Goal: Contribute content: Add original content to the website for others to see

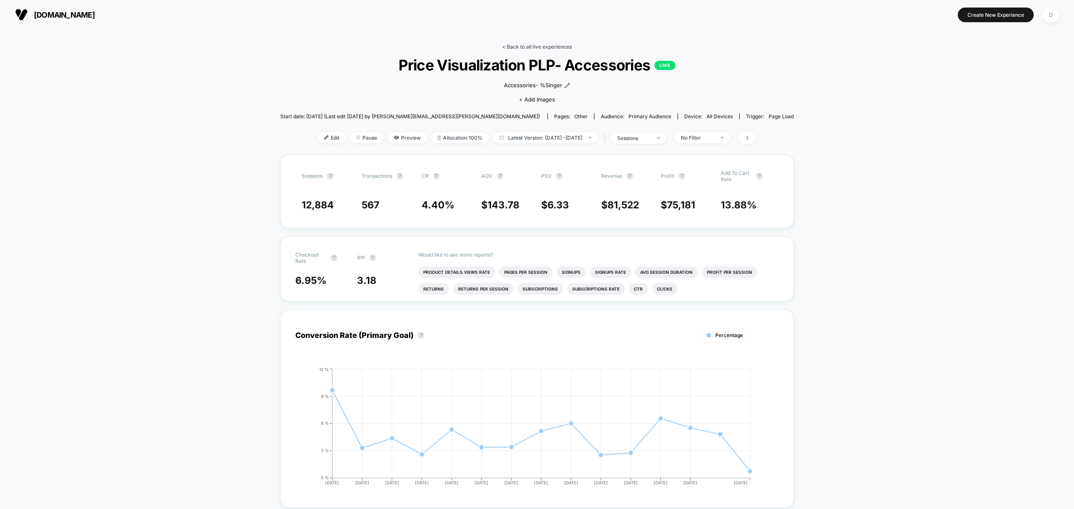
click at [539, 46] on link "< Back to all live experiences" at bounding box center [537, 47] width 70 height 6
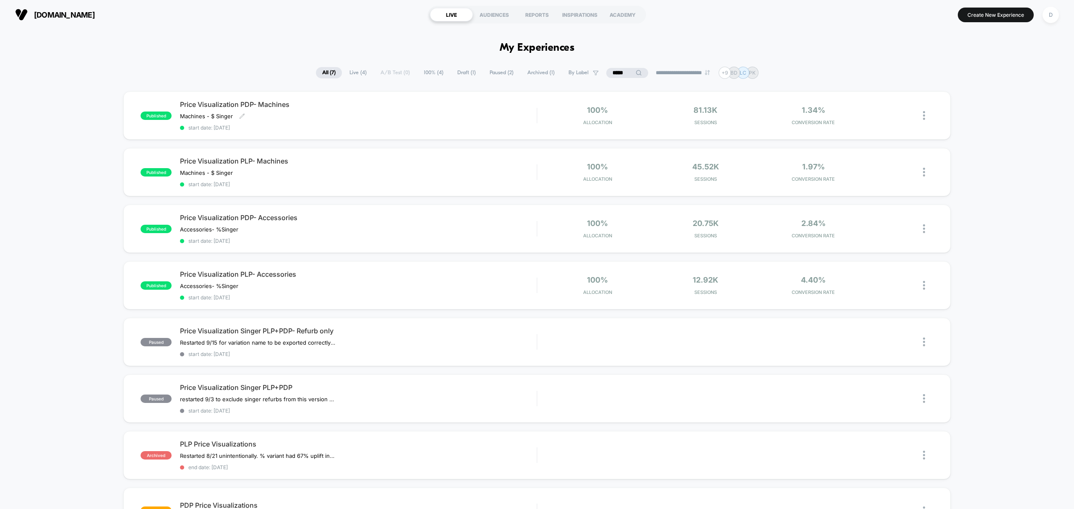
drag, startPoint x: 327, startPoint y: 121, endPoint x: 327, endPoint y: 126, distance: 4.7
click at [327, 121] on div "Price Visualization PDP- Machines Machines - $ Singer﻿ Click to edit experience…" at bounding box center [358, 115] width 357 height 31
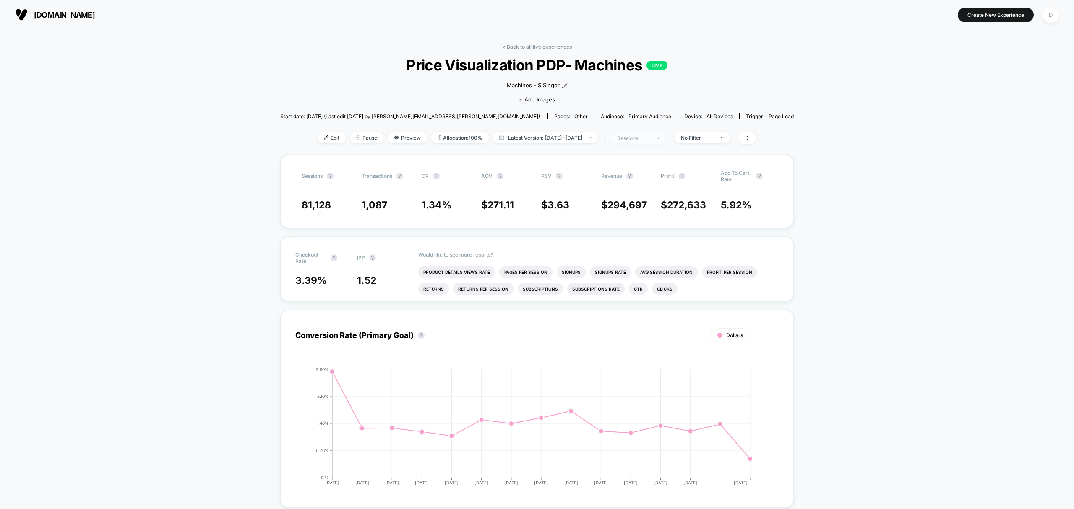
click at [651, 138] on div "sessions" at bounding box center [634, 138] width 34 height 6
click at [715, 138] on div "No Filter" at bounding box center [698, 138] width 34 height 6
click at [756, 137] on span at bounding box center [748, 138] width 18 height 12
click at [798, 263] on div at bounding box center [815, 265] width 34 height 6
click at [712, 277] on div "Experience Data" at bounding box center [725, 277] width 67 height 11
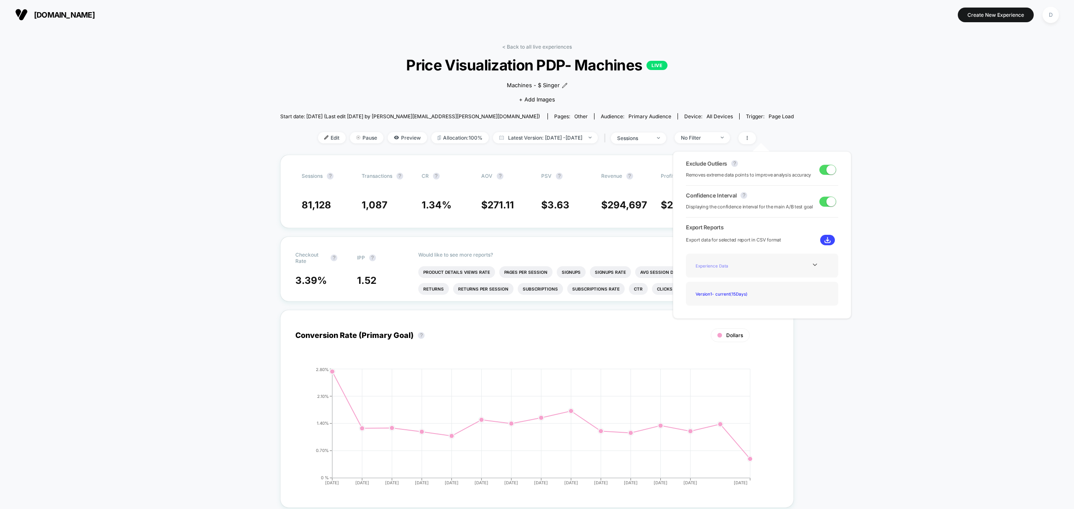
click at [726, 263] on div "Experience Data" at bounding box center [725, 265] width 67 height 11
click at [725, 266] on div "Experience Data" at bounding box center [725, 265] width 67 height 11
click at [819, 264] on div at bounding box center [815, 265] width 34 height 6
click at [703, 292] on div "Best Selling Items" at bounding box center [725, 288] width 67 height 11
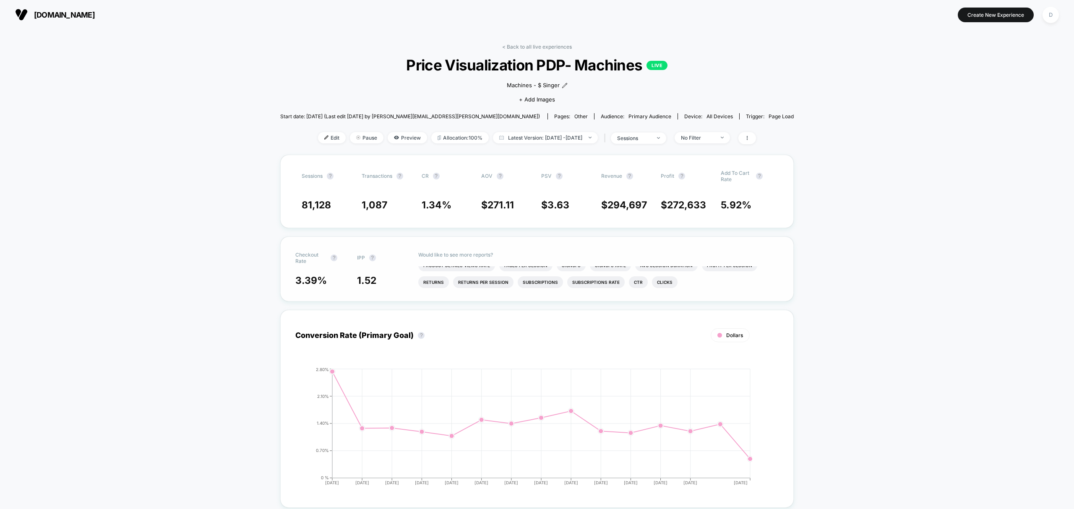
scroll to position [8, 0]
click at [756, 135] on span at bounding box center [748, 138] width 18 height 12
click at [825, 240] on img at bounding box center [828, 240] width 6 height 6
drag, startPoint x: 568, startPoint y: 48, endPoint x: 572, endPoint y: 50, distance: 4.9
click at [566, 49] on link "< Back to all live experiences" at bounding box center [537, 47] width 70 height 6
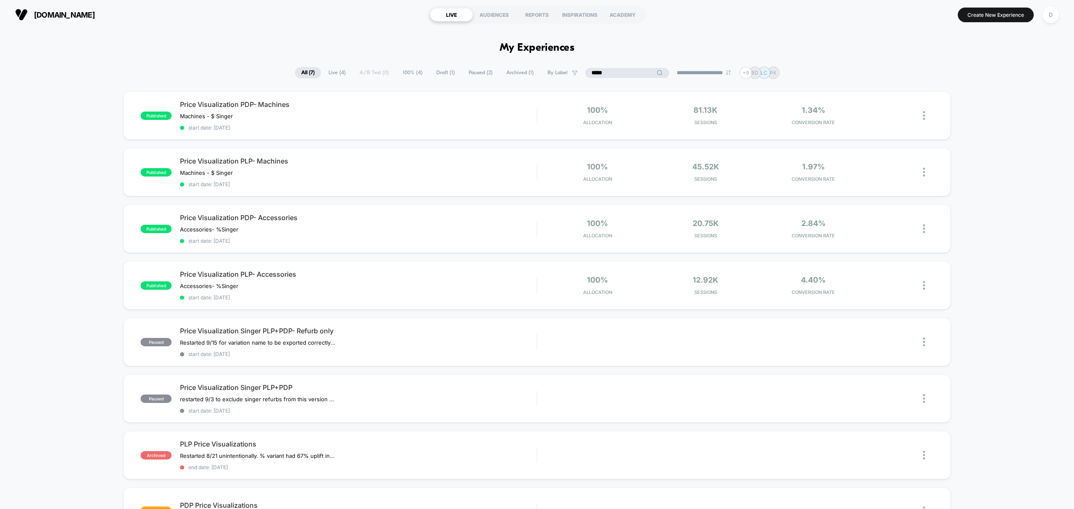
drag, startPoint x: 629, startPoint y: 71, endPoint x: 525, endPoint y: 60, distance: 104.7
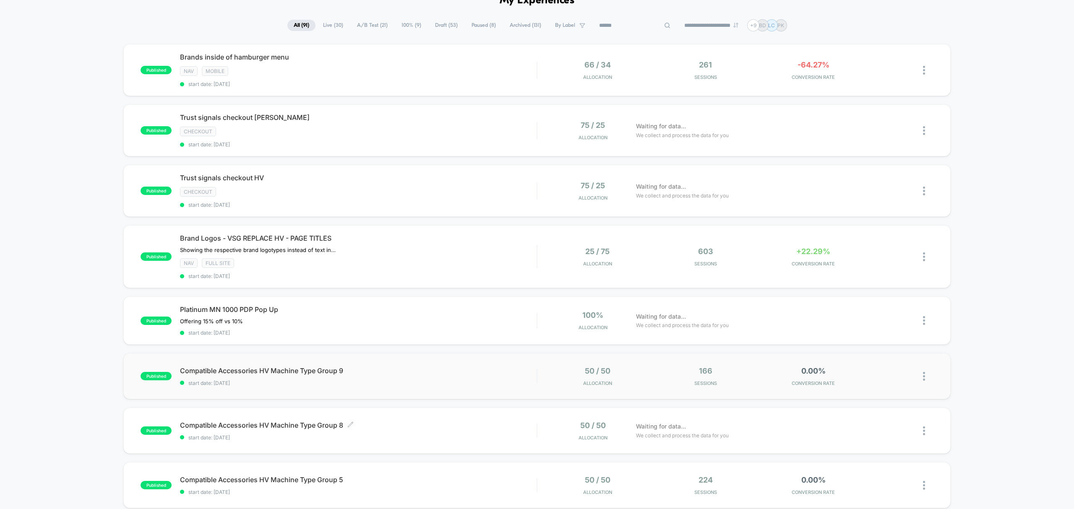
scroll to position [37, 0]
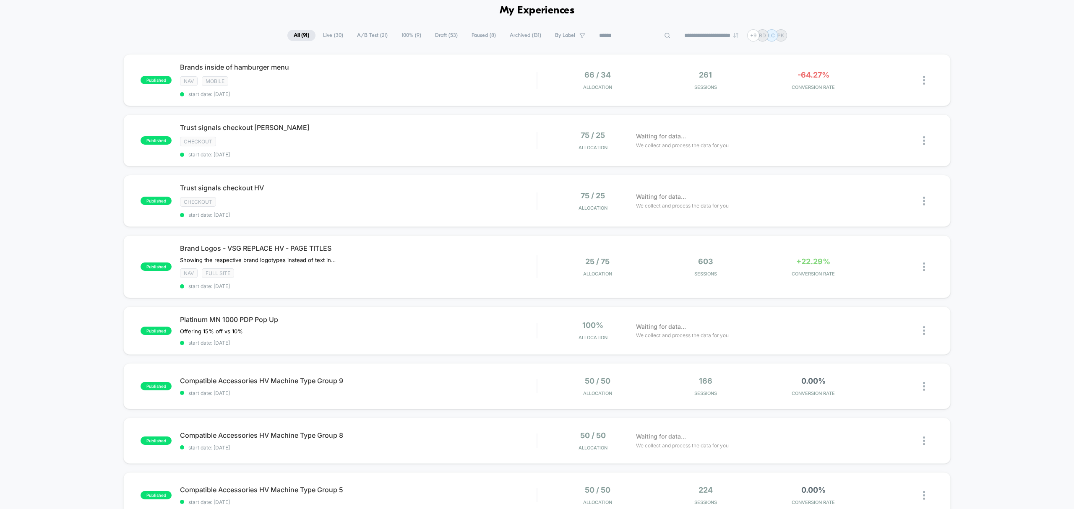
click at [441, 33] on span "Draft ( 53 )" at bounding box center [446, 35] width 35 height 11
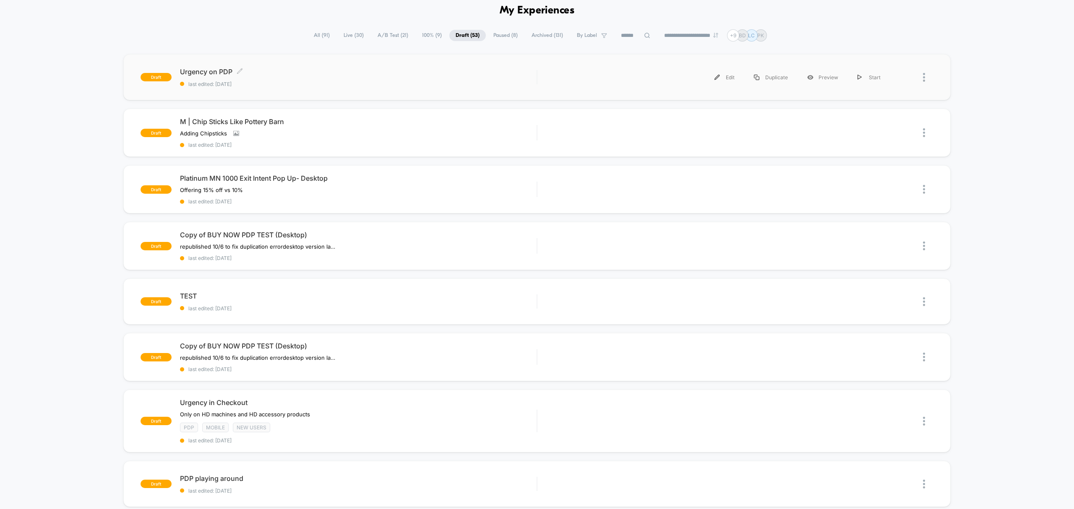
click at [321, 82] on span "last edited: 10/14/2025" at bounding box center [358, 84] width 357 height 6
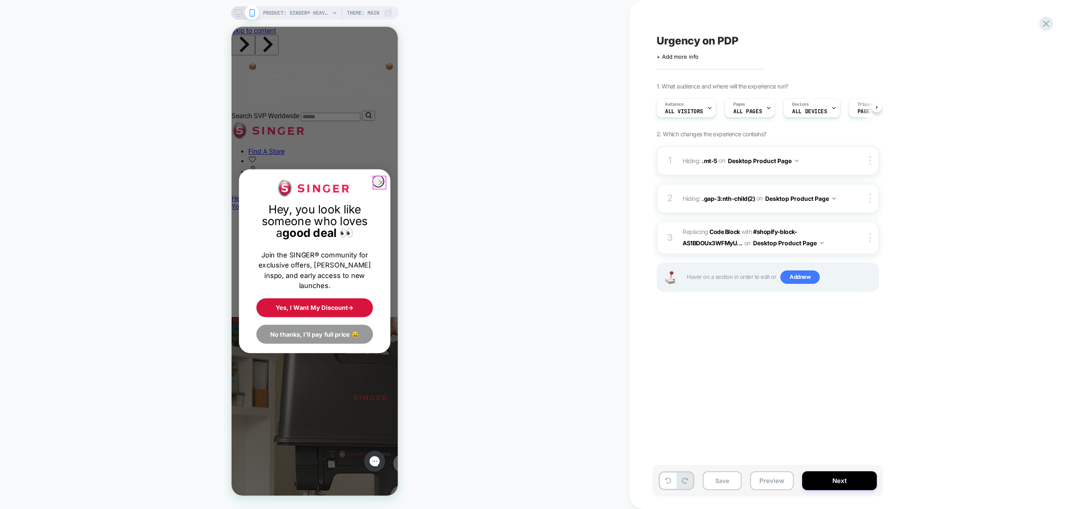
drag, startPoint x: 379, startPoint y: 176, endPoint x: 337, endPoint y: 175, distance: 41.6
click at [379, 177] on circle "Close dialog" at bounding box center [381, 182] width 11 height 11
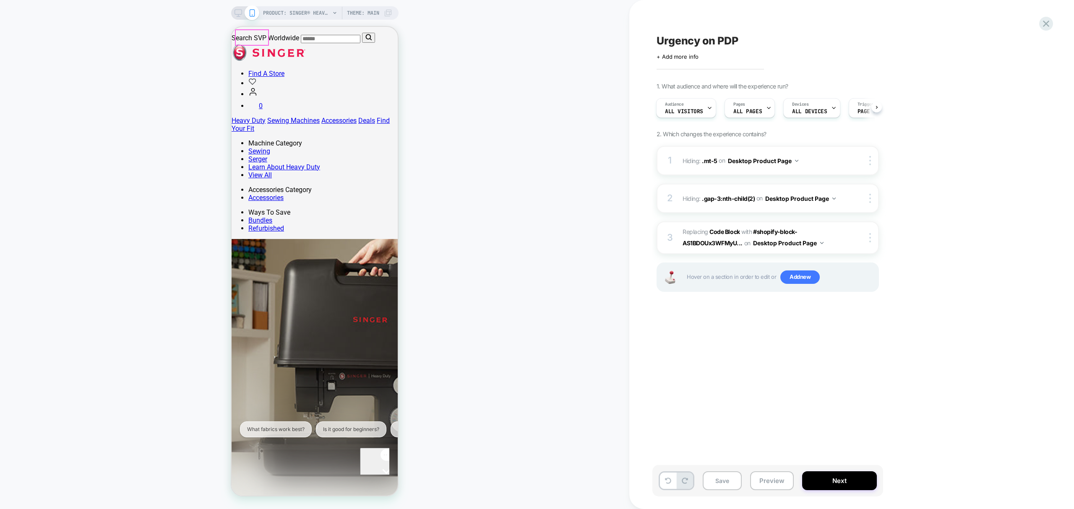
scroll to position [74, 0]
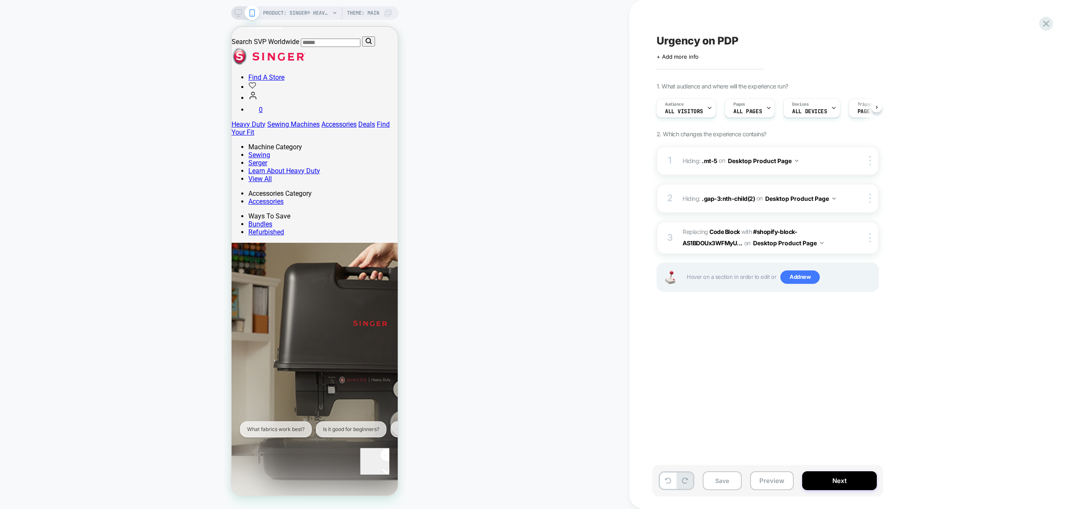
click at [233, 16] on div "PRODUCT: SINGER® Heavy Duty 4452 Sewing Machine Theme: MAIN" at bounding box center [314, 12] width 167 height 13
click at [239, 17] on div "PRODUCT: SINGER® Heavy Duty 4452 Sewing Machine Theme: MAIN" at bounding box center [314, 12] width 167 height 13
click at [235, 8] on div "PRODUCT: SINGER® Heavy Duty 4452 Sewing Machine Theme: MAIN" at bounding box center [314, 12] width 167 height 13
click at [239, 14] on rect at bounding box center [238, 12] width 7 height 5
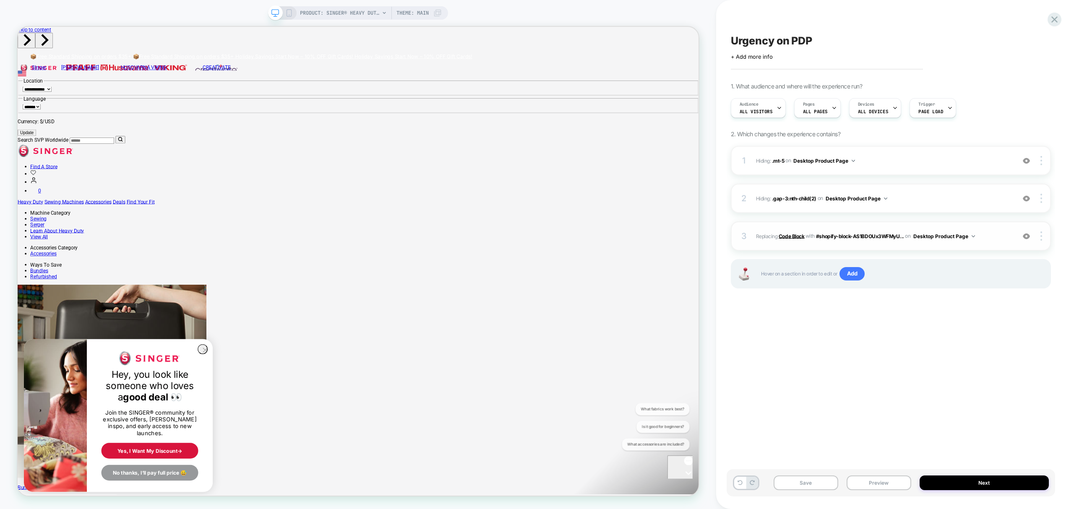
click at [798, 236] on b "Code Block" at bounding box center [792, 236] width 26 height 6
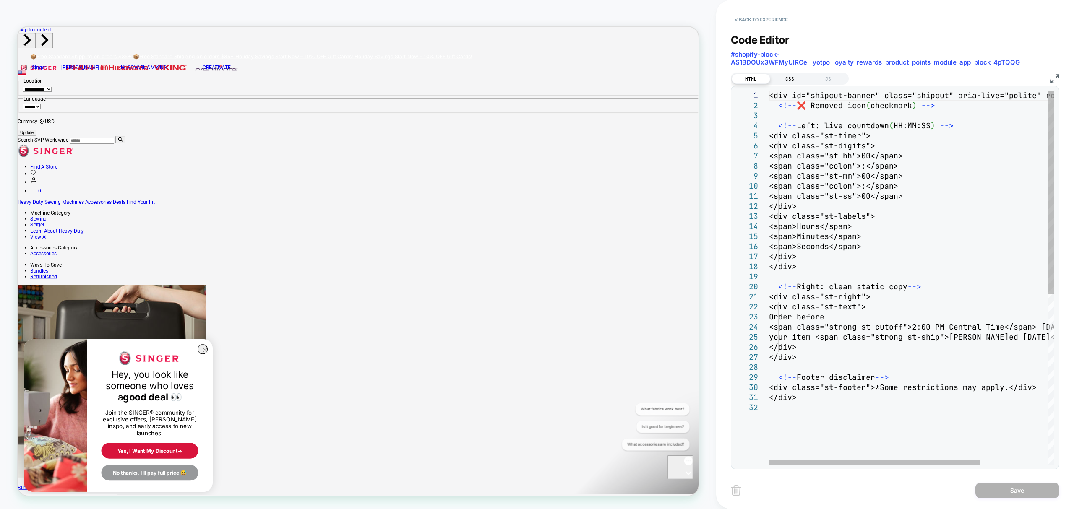
click at [790, 78] on div "CSS" at bounding box center [790, 79] width 39 height 10
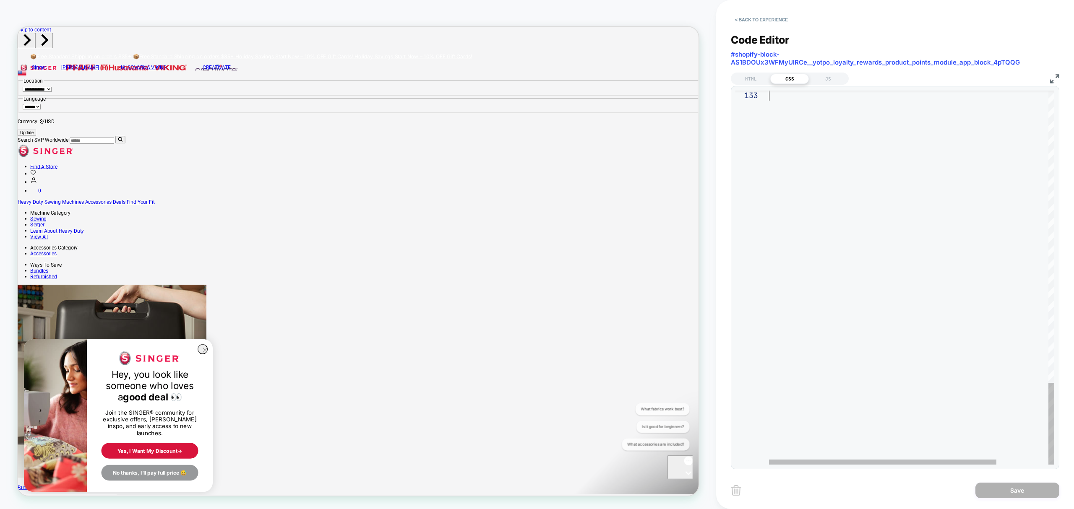
drag, startPoint x: 771, startPoint y: 95, endPoint x: 929, endPoint y: 532, distance: 465.0
type textarea "**********"
drag, startPoint x: 748, startPoint y: 71, endPoint x: 750, endPoint y: 78, distance: 6.9
click at [749, 78] on div "HTML CSS JS" at bounding box center [895, 78] width 329 height 14
drag, startPoint x: 750, startPoint y: 78, endPoint x: 755, endPoint y: 78, distance: 5.9
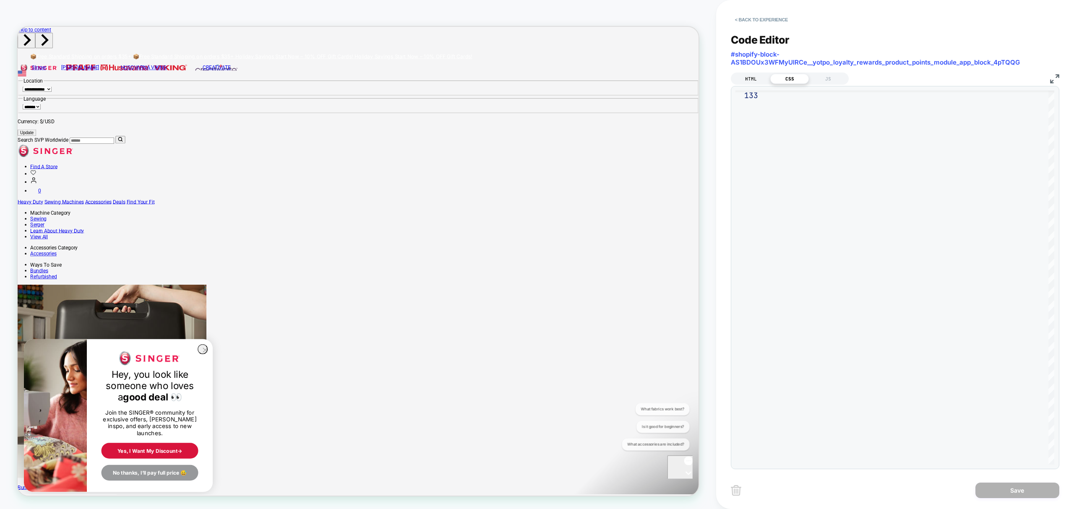
click at [751, 78] on div "HTML" at bounding box center [751, 79] width 39 height 10
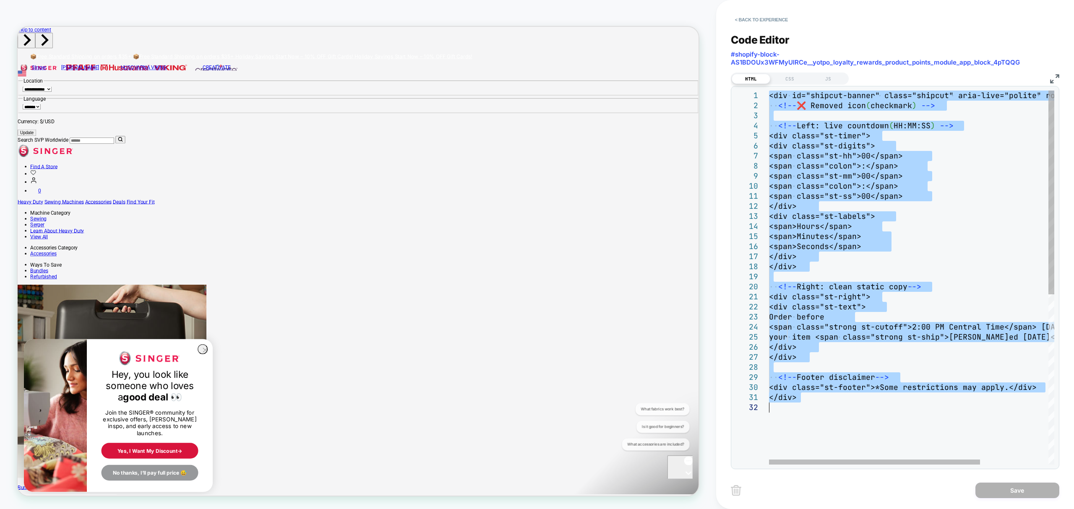
drag, startPoint x: 771, startPoint y: 95, endPoint x: 950, endPoint y: 439, distance: 387.8
click at [950, 439] on div "<div id="shipcut-banner" class="shipcut" aria-live ="polite" role="status"> <!-…" at bounding box center [957, 434] width 377 height 687
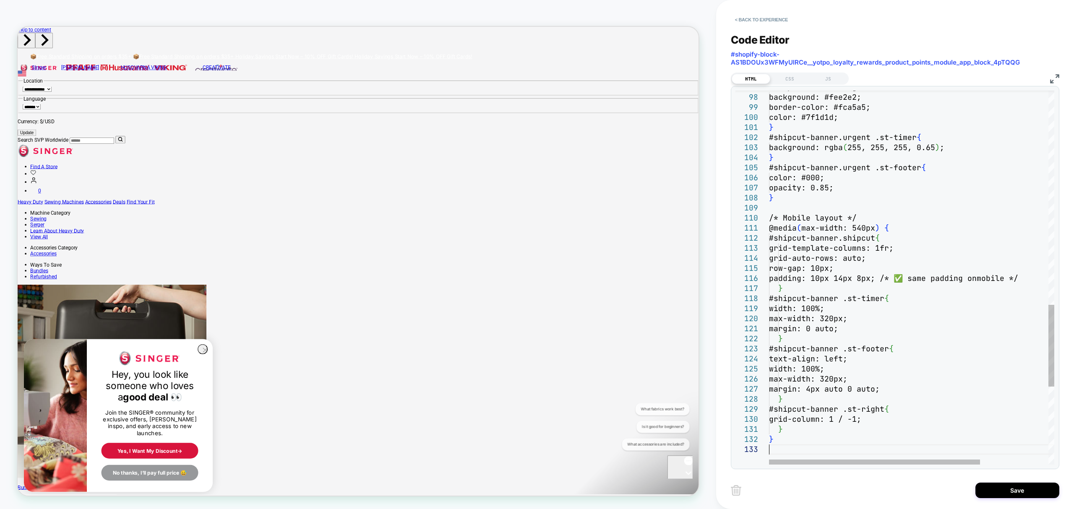
type textarea "**********"
drag, startPoint x: 756, startPoint y: 17, endPoint x: 744, endPoint y: 42, distance: 27.8
click at [755, 17] on button "< Back to experience" at bounding box center [761, 19] width 61 height 13
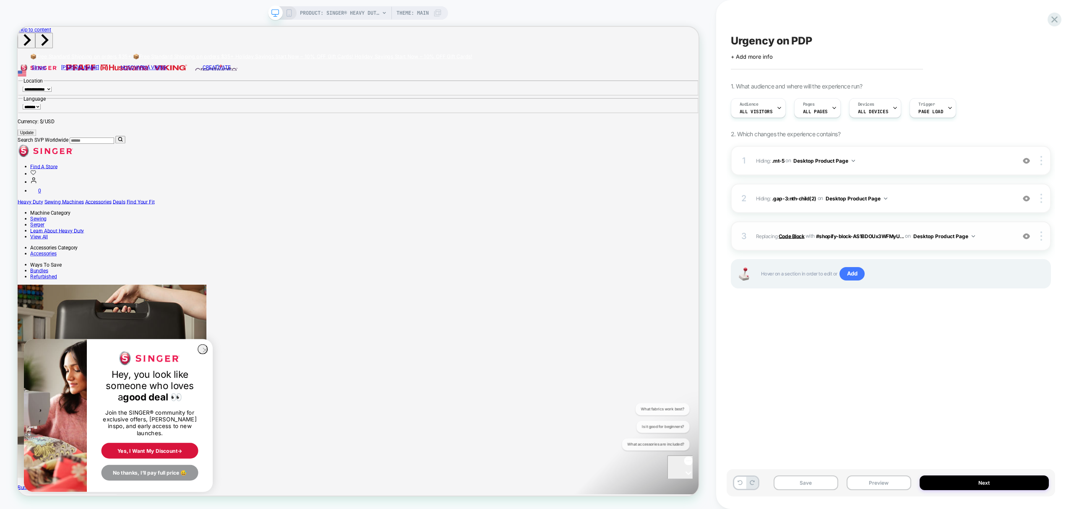
click at [789, 233] on b "Code Block" at bounding box center [792, 236] width 26 height 6
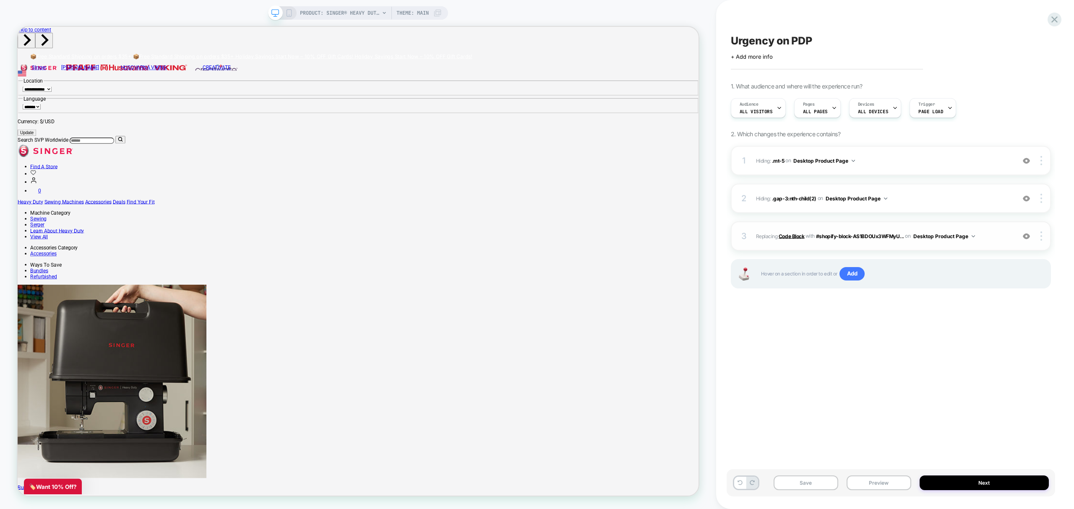
click at [796, 235] on b "Code Block" at bounding box center [792, 236] width 26 height 6
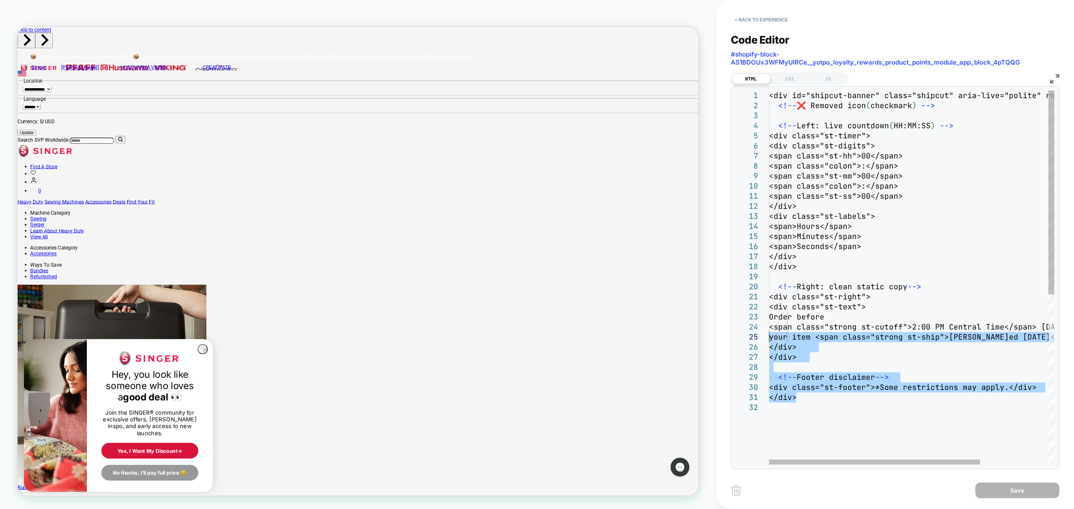
type textarea "**********"
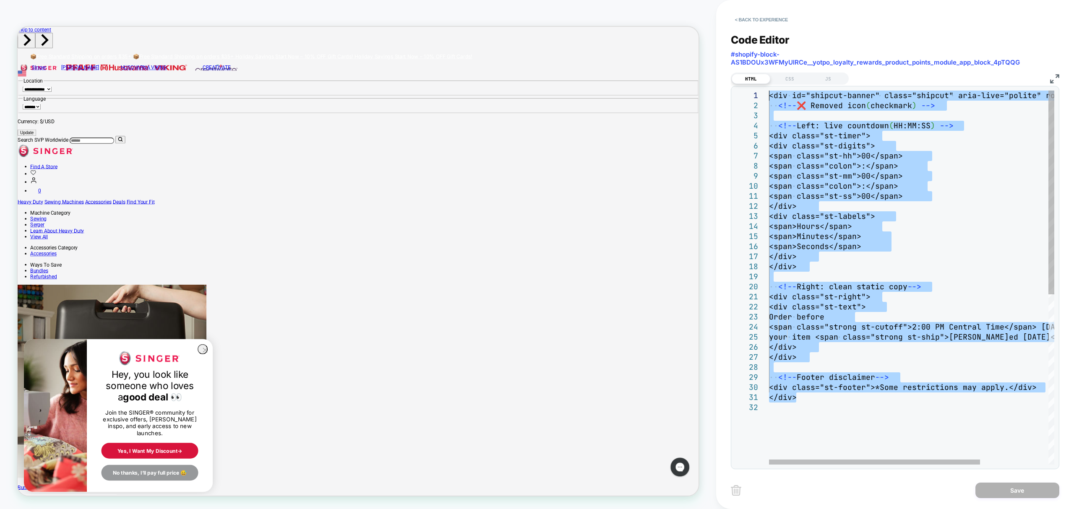
drag, startPoint x: 811, startPoint y: 403, endPoint x: 769, endPoint y: 59, distance: 346.7
click at [769, 91] on div "<div id="shipcut-banner" class="shipcut" aria-live ="polite" role="status"> <!-…" at bounding box center [957, 434] width 377 height 687
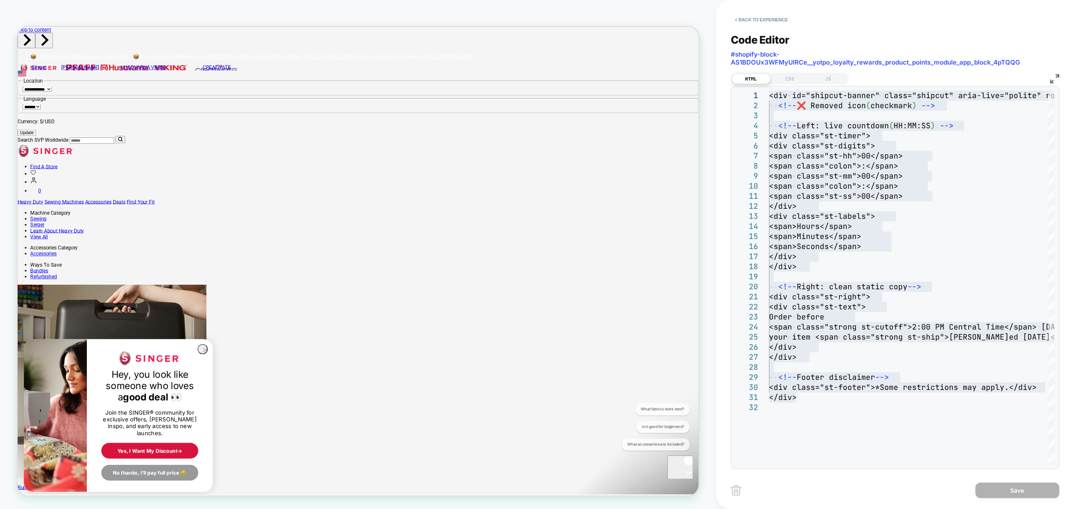
click at [781, 86] on div "1 2 3 4 5 6 7 8 9 10 11 12 13 14 15 16 17 18 19 20 21 22 23 24 25 26 27 28 29 3…" at bounding box center [895, 278] width 329 height 384
click at [792, 81] on div "CSS" at bounding box center [790, 79] width 39 height 10
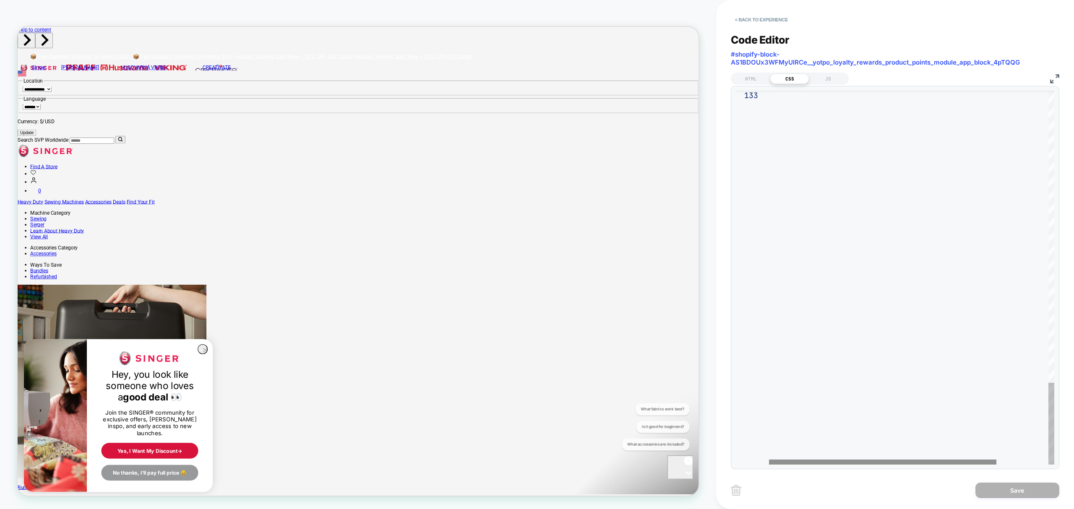
type textarea "**********"
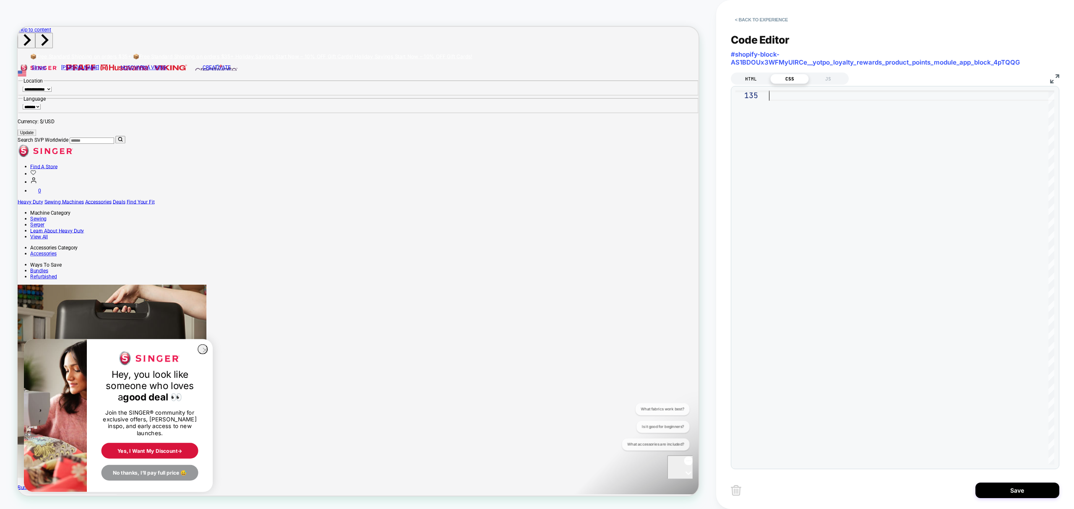
click at [755, 81] on div "HTML" at bounding box center [751, 79] width 39 height 10
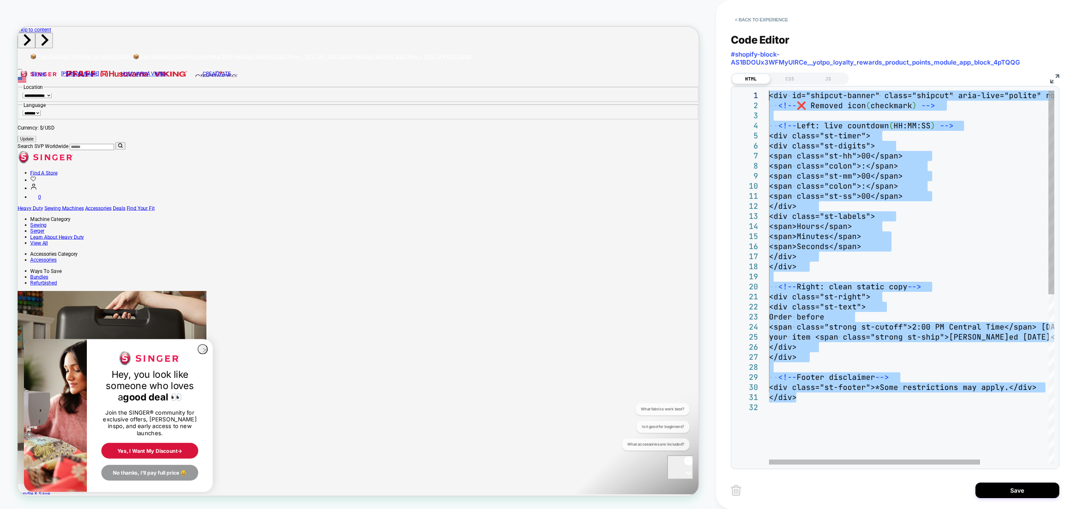
drag, startPoint x: 810, startPoint y: 398, endPoint x: 650, endPoint y: -13, distance: 441.1
click at [769, 91] on div "<div id="shipcut-banner" class="shipcut" aria-live ="polite" role="status"> <!-…" at bounding box center [957, 434] width 377 height 687
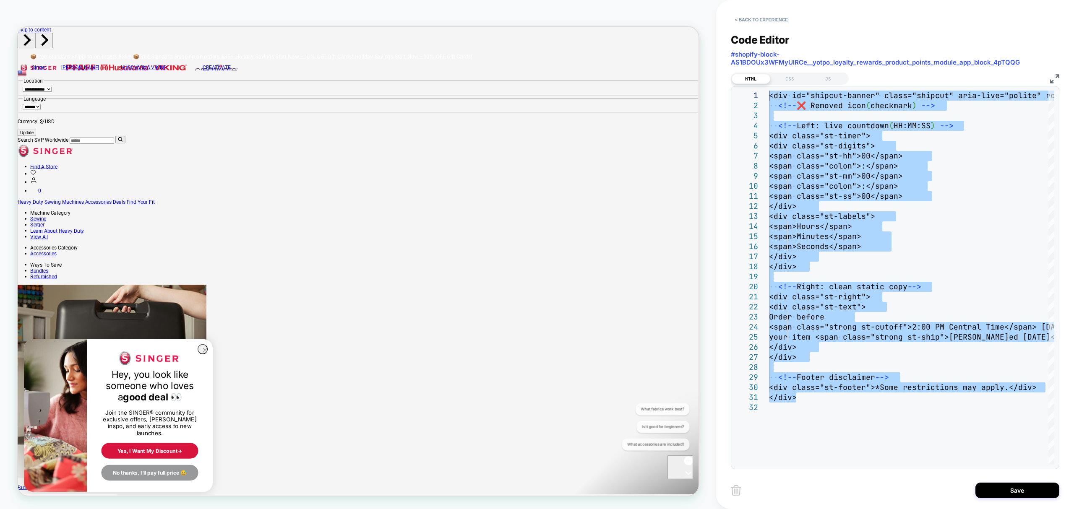
type textarea "**********"
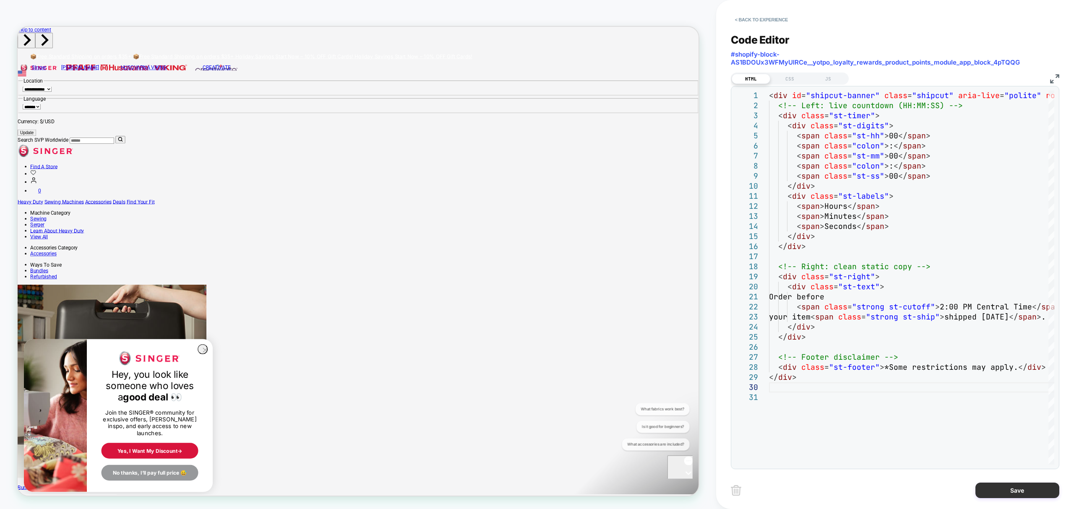
click at [1029, 497] on button "Save" at bounding box center [1018, 491] width 84 height 16
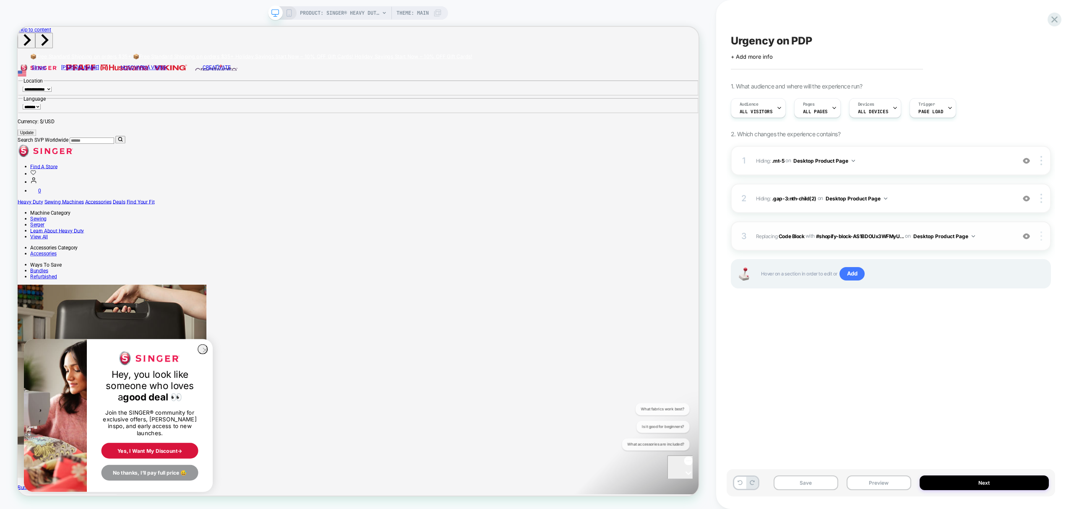
click at [1045, 240] on div at bounding box center [1043, 236] width 16 height 9
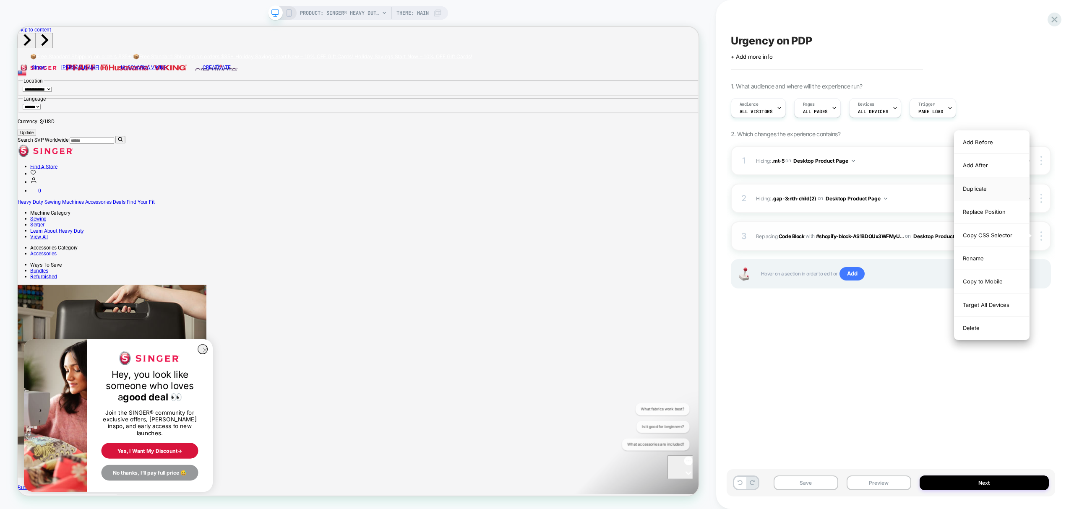
click at [1009, 194] on div "Duplicate" at bounding box center [992, 189] width 75 height 23
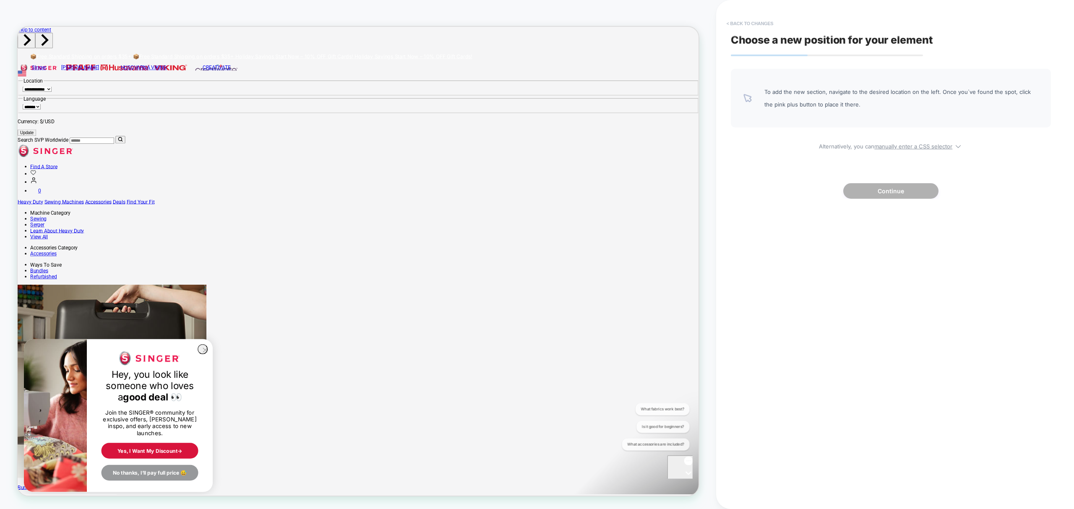
click at [750, 19] on button "< Back to changes" at bounding box center [750, 23] width 55 height 13
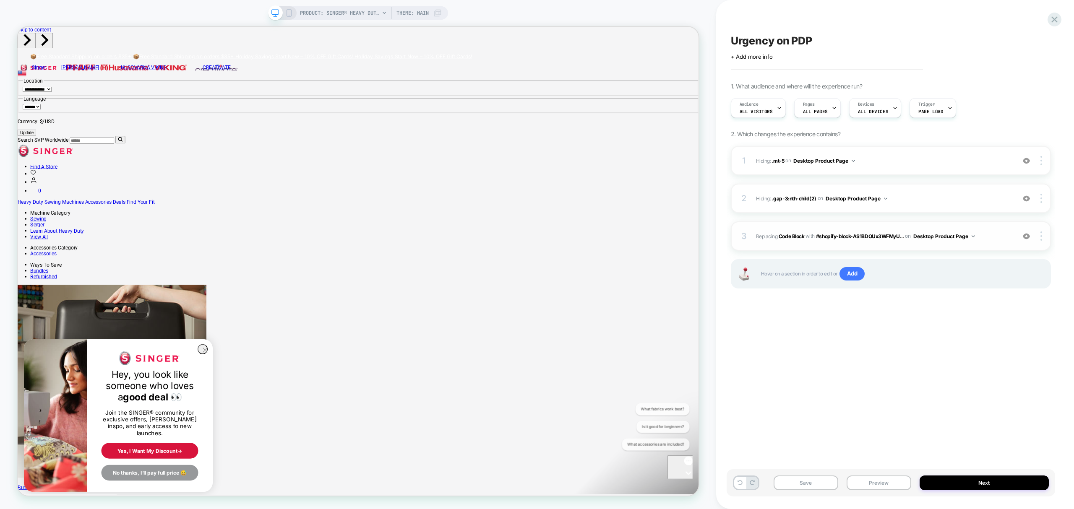
click at [972, 235] on img at bounding box center [973, 236] width 3 height 2
click at [1050, 400] on div "Urgency on PDP Click to edit experience details + Add more info 1. What audienc…" at bounding box center [891, 254] width 329 height 493
click at [807, 482] on button "Save" at bounding box center [806, 483] width 65 height 15
click at [290, 14] on icon at bounding box center [289, 13] width 8 height 8
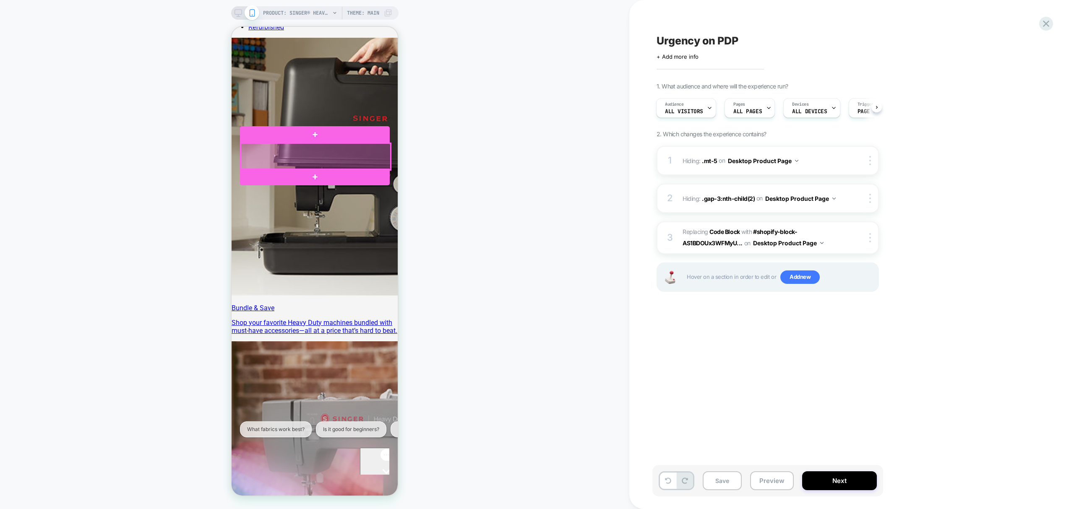
click at [342, 157] on div at bounding box center [316, 157] width 150 height 26
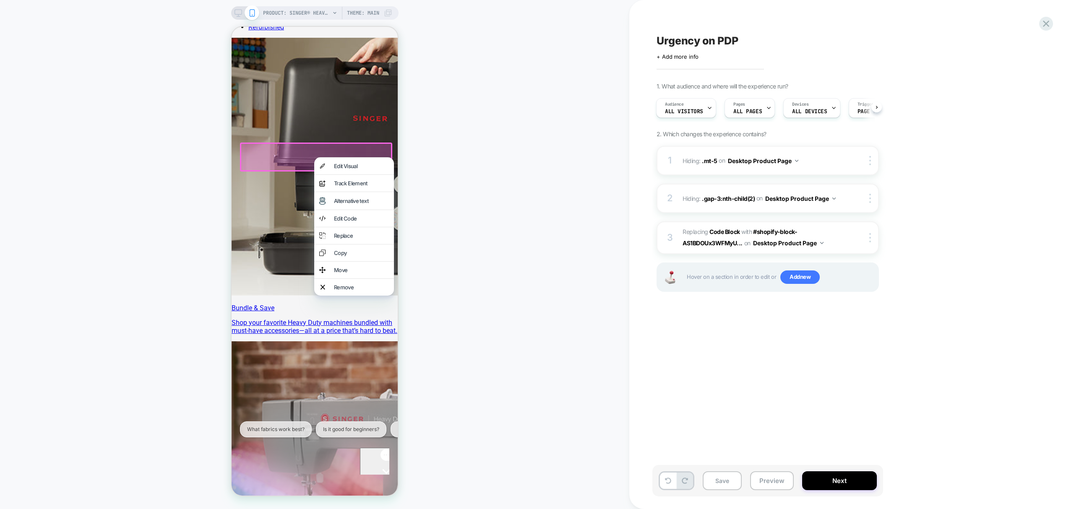
click at [337, 291] on div "Remove" at bounding box center [361, 287] width 55 height 7
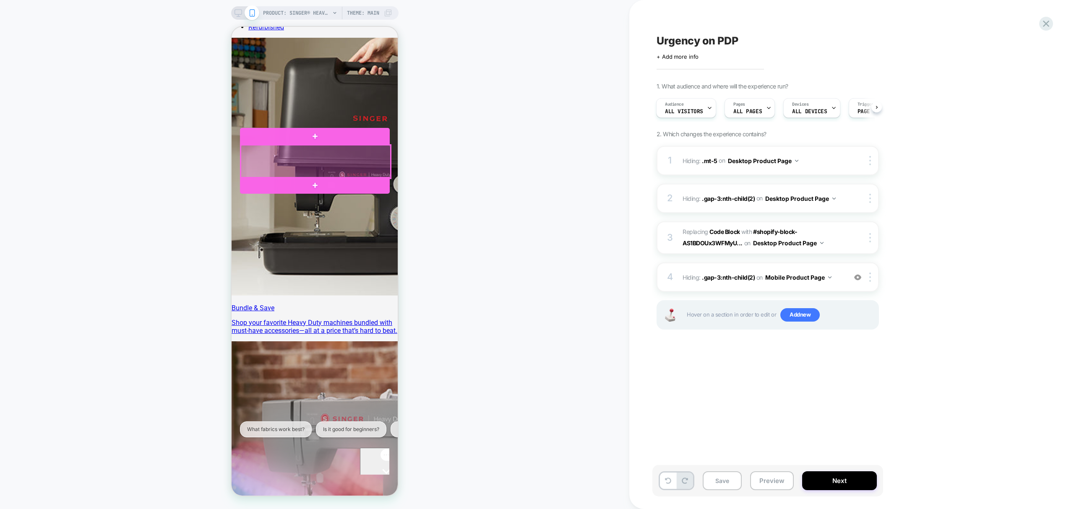
click at [385, 150] on div at bounding box center [316, 161] width 150 height 33
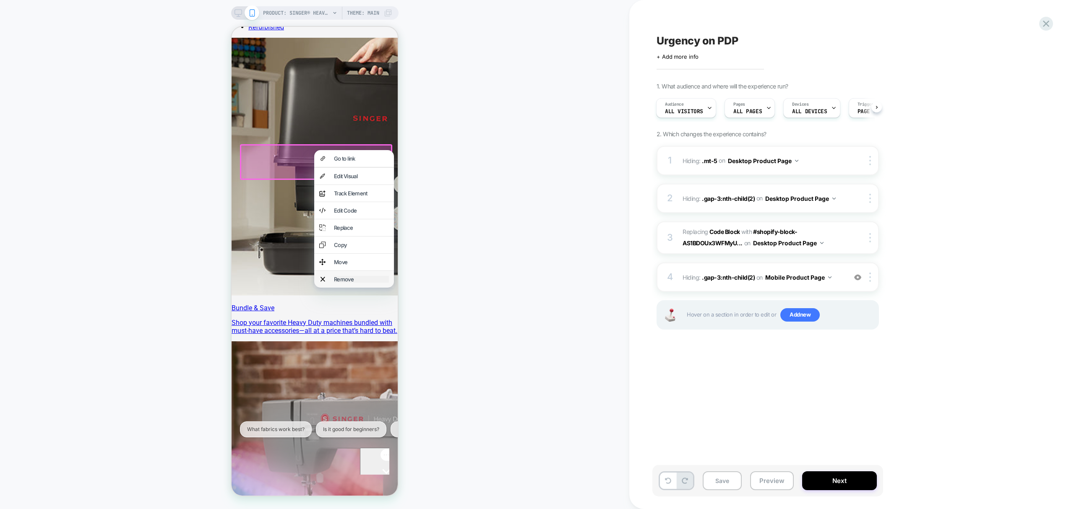
click at [355, 283] on div "Remove" at bounding box center [361, 279] width 55 height 7
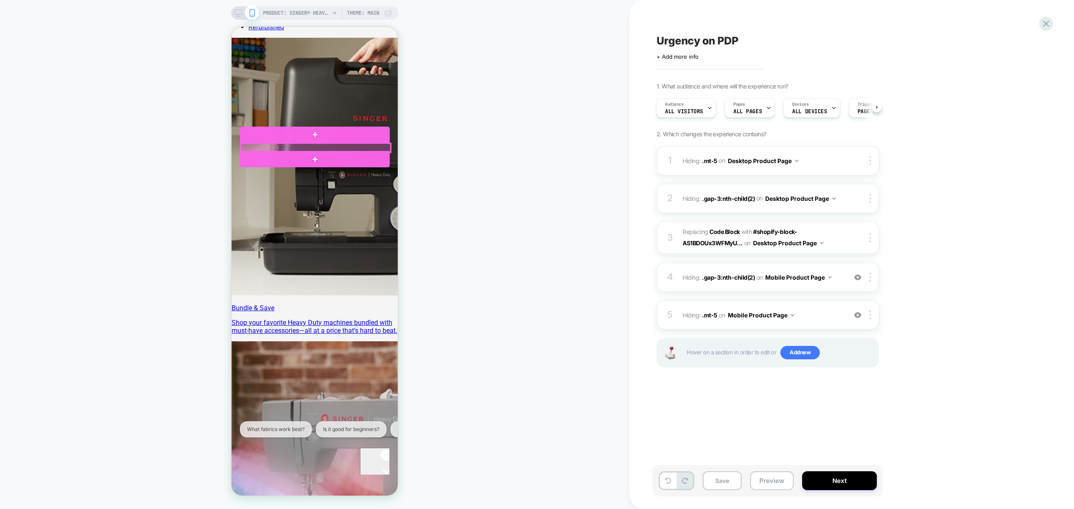
click at [379, 147] on div at bounding box center [316, 148] width 150 height 9
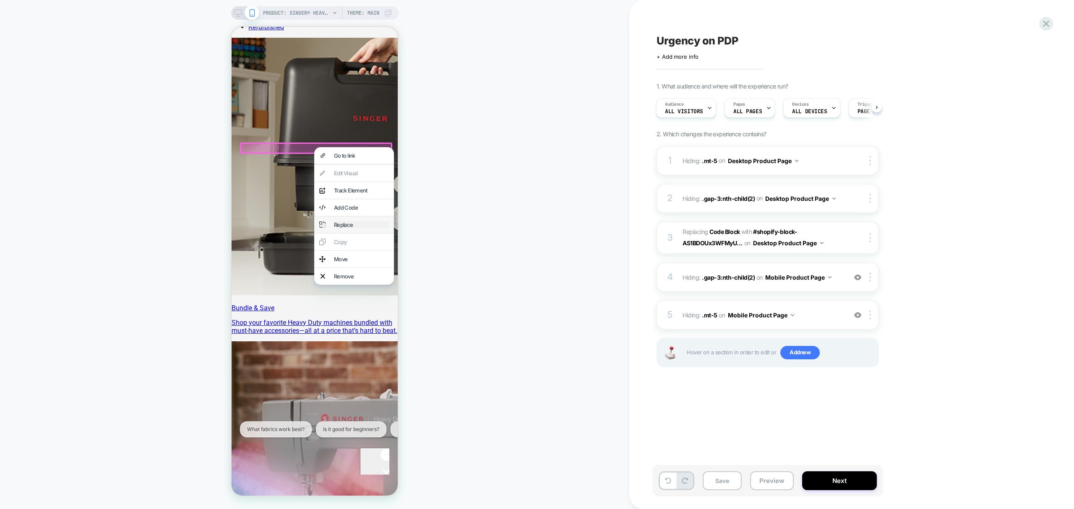
click at [347, 228] on div "Replace" at bounding box center [361, 225] width 55 height 7
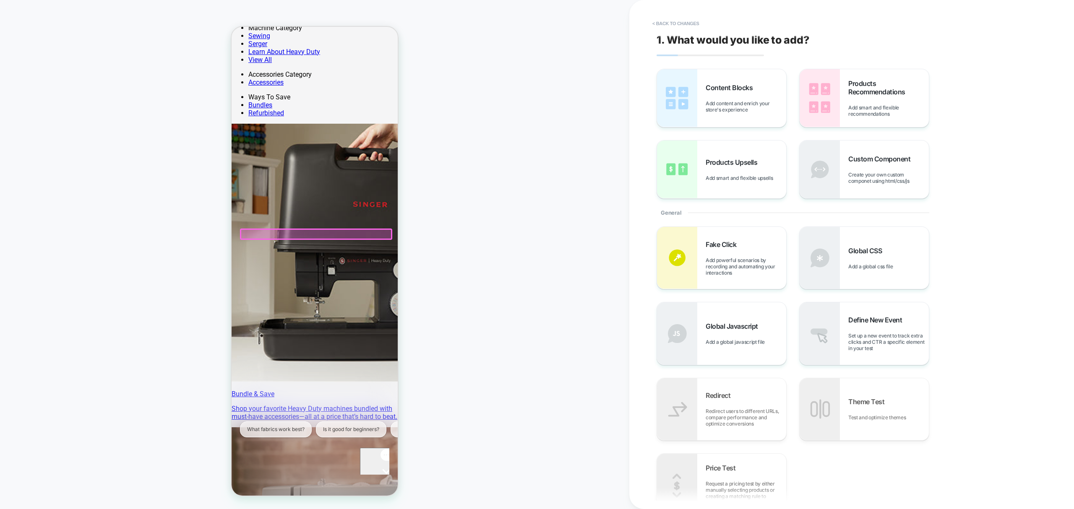
scroll to position [172, 0]
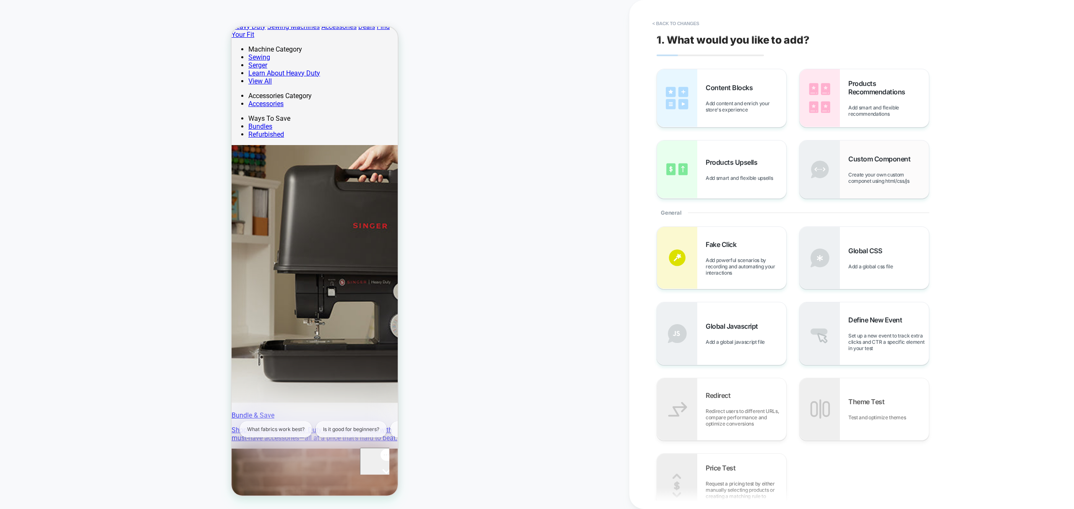
click at [893, 173] on span "Create your own custom componet using html/css/js" at bounding box center [889, 178] width 81 height 13
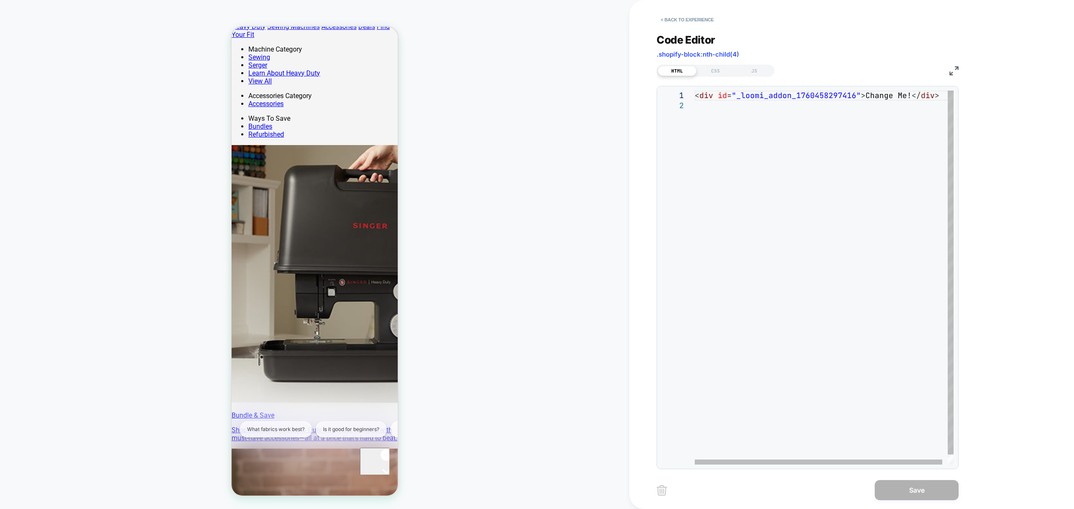
scroll to position [0, 0]
click at [717, 104] on div "< div id = "_loomi_addon_1760458297416" > Change Me! </ div >" at bounding box center [827, 283] width 264 height 384
drag, startPoint x: 711, startPoint y: 106, endPoint x: 676, endPoint y: 70, distance: 50.8
click at [695, 91] on div "< div id = "_loomi_addon_1760458297416" > Change Me! </ div >" at bounding box center [827, 283] width 264 height 384
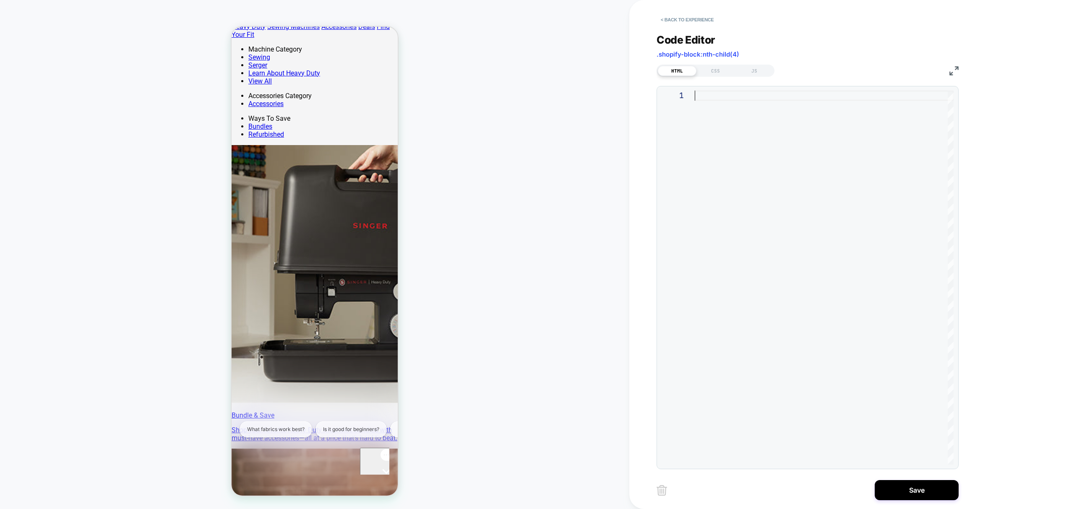
type textarea "**********"
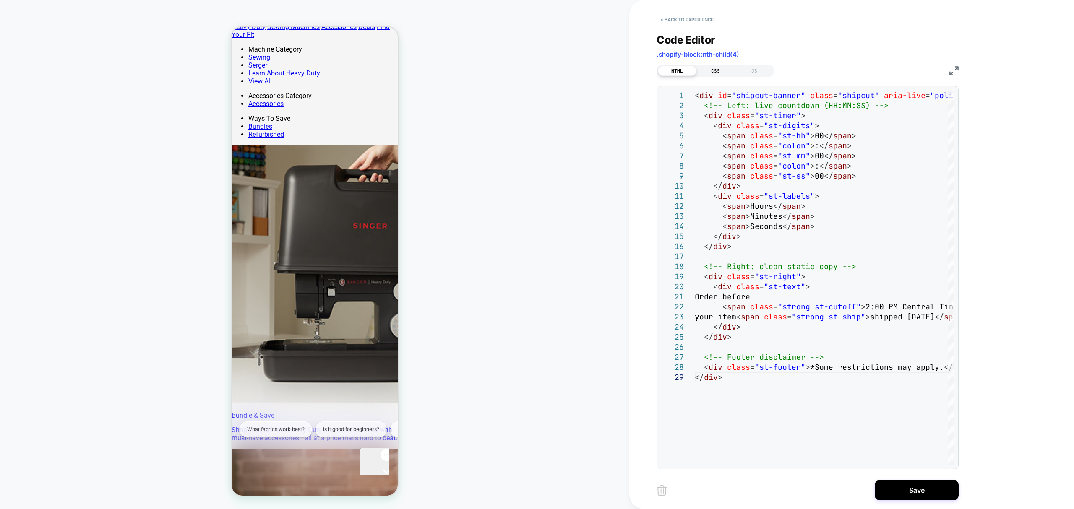
click at [716, 70] on div "CSS" at bounding box center [716, 71] width 39 height 10
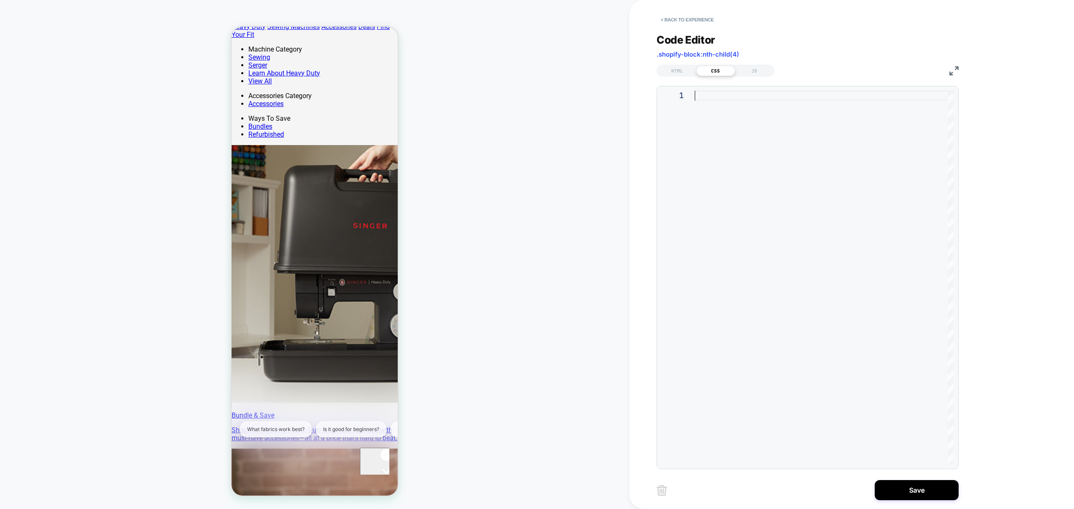
click at [713, 100] on div at bounding box center [824, 278] width 259 height 374
type textarea "**********"
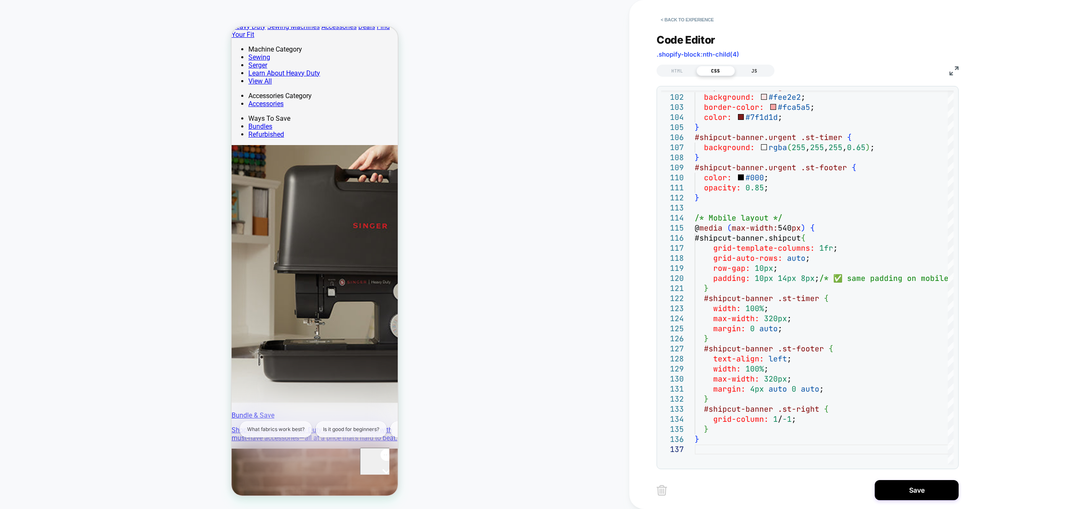
click at [753, 76] on div "Code Editor .shopify-block:nth-child(4) HTML CSS JS 101 102 103 104 105 106 107…" at bounding box center [808, 246] width 302 height 447
click at [751, 73] on div "JS" at bounding box center [754, 71] width 39 height 10
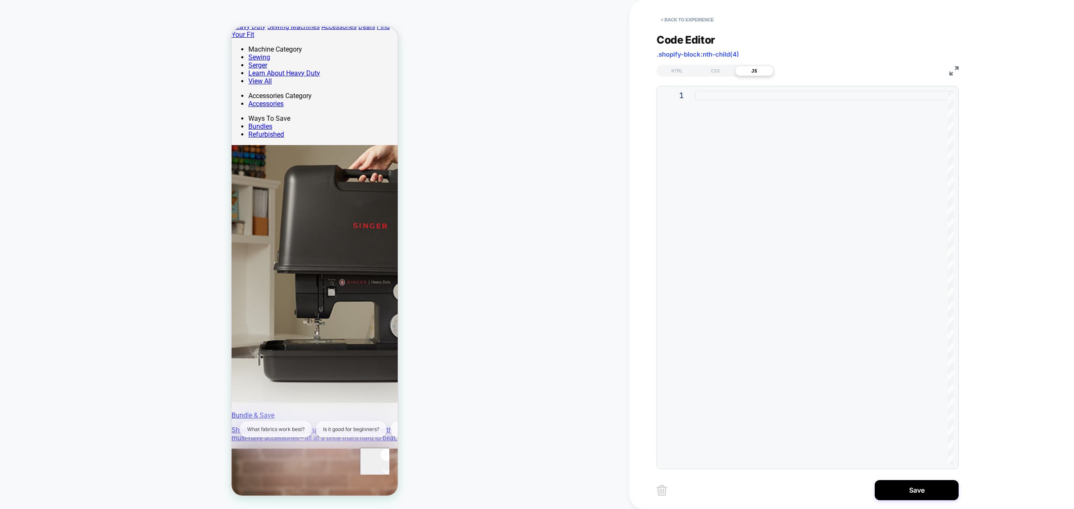
click at [726, 96] on div at bounding box center [824, 278] width 259 height 374
type textarea "**********"
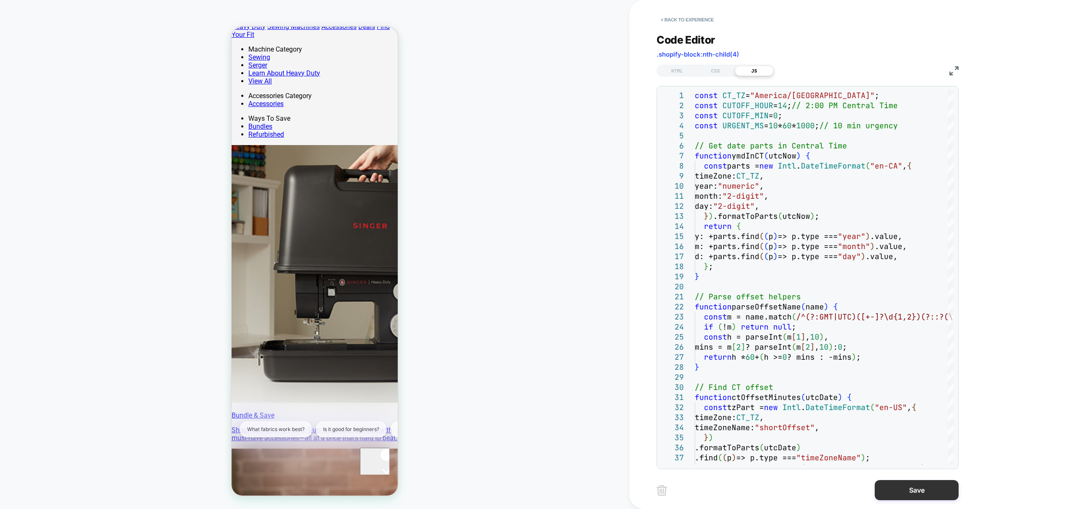
click at [932, 492] on button "Save" at bounding box center [917, 491] width 84 height 20
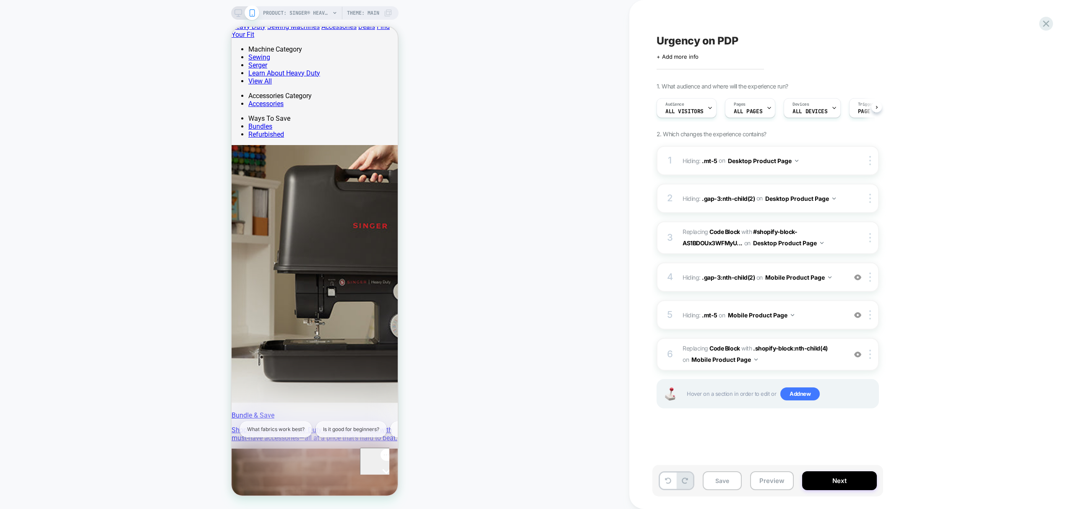
scroll to position [0, 0]
click at [721, 479] on button "Save" at bounding box center [722, 481] width 39 height 19
click at [235, 14] on rect at bounding box center [238, 12] width 7 height 5
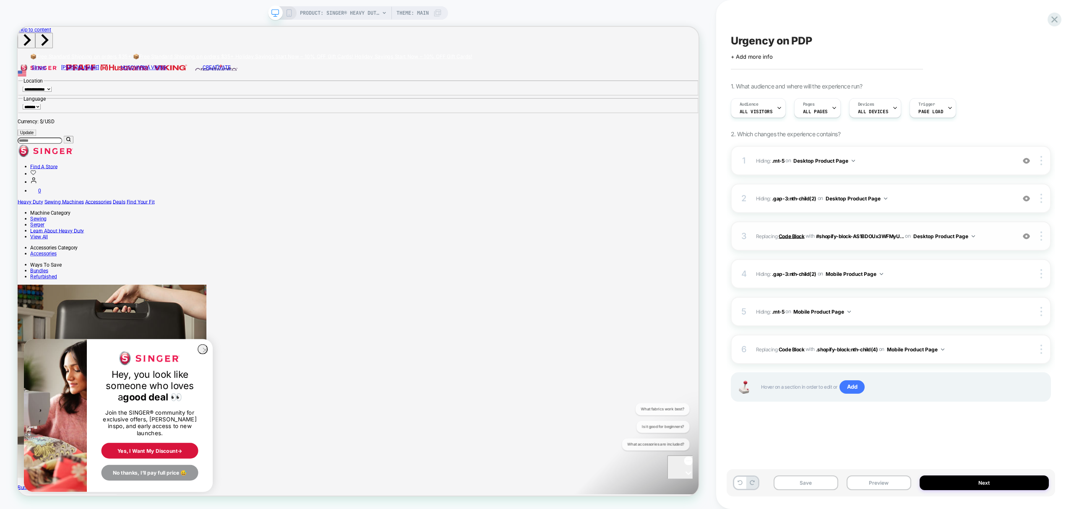
click at [797, 239] on b "Code Block" at bounding box center [792, 236] width 26 height 6
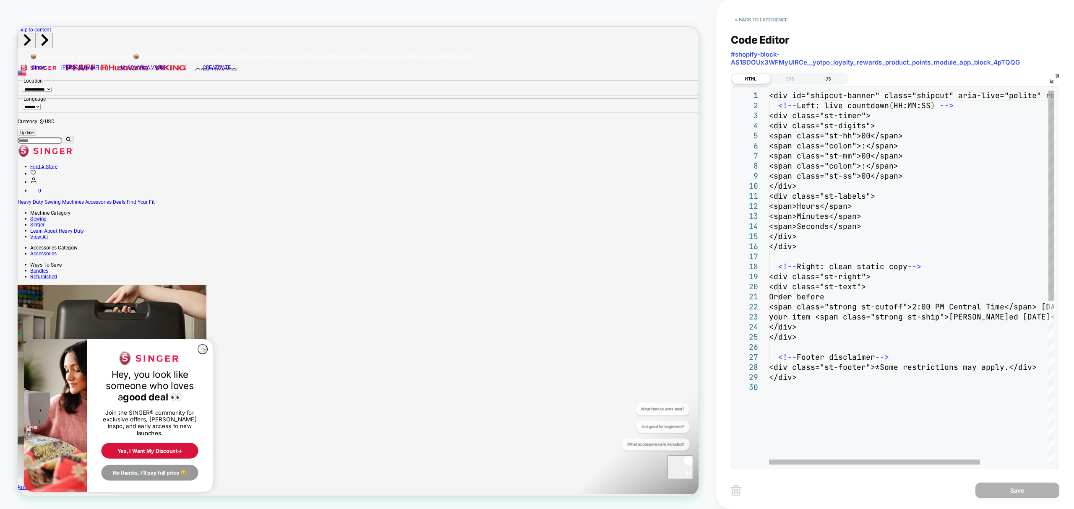
click at [827, 81] on div "JS" at bounding box center [828, 79] width 39 height 10
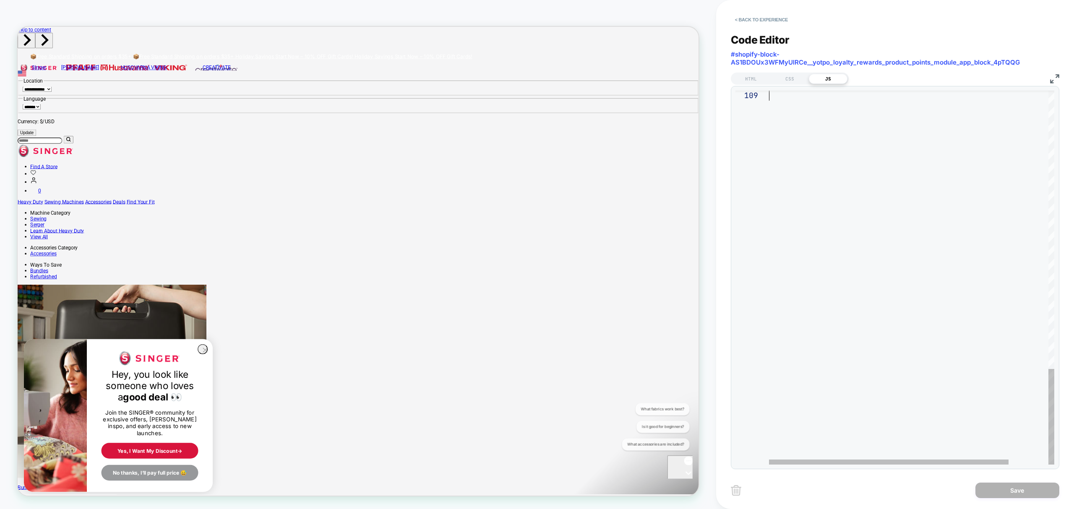
drag, startPoint x: 769, startPoint y: 95, endPoint x: 899, endPoint y: 536, distance: 459.6
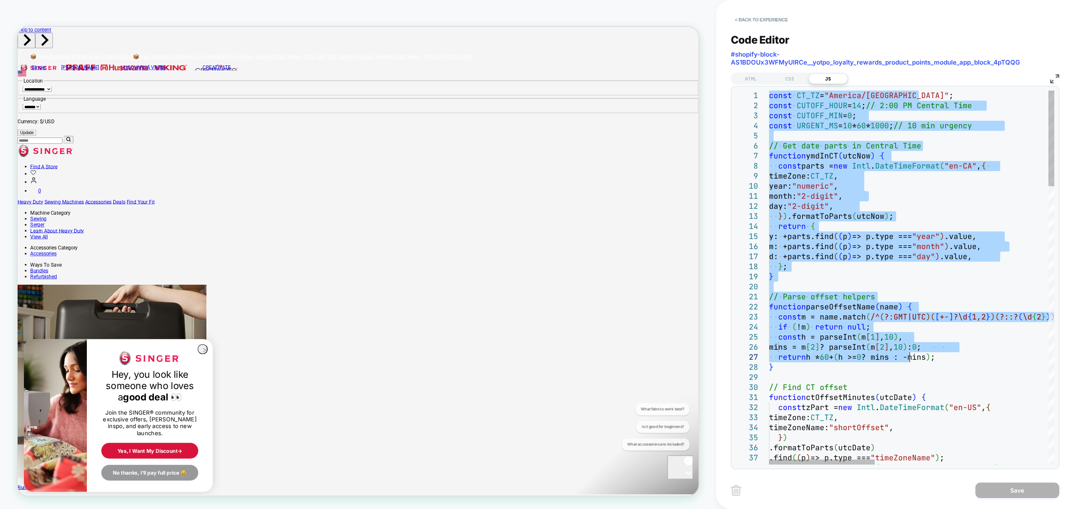
type textarea "**********"
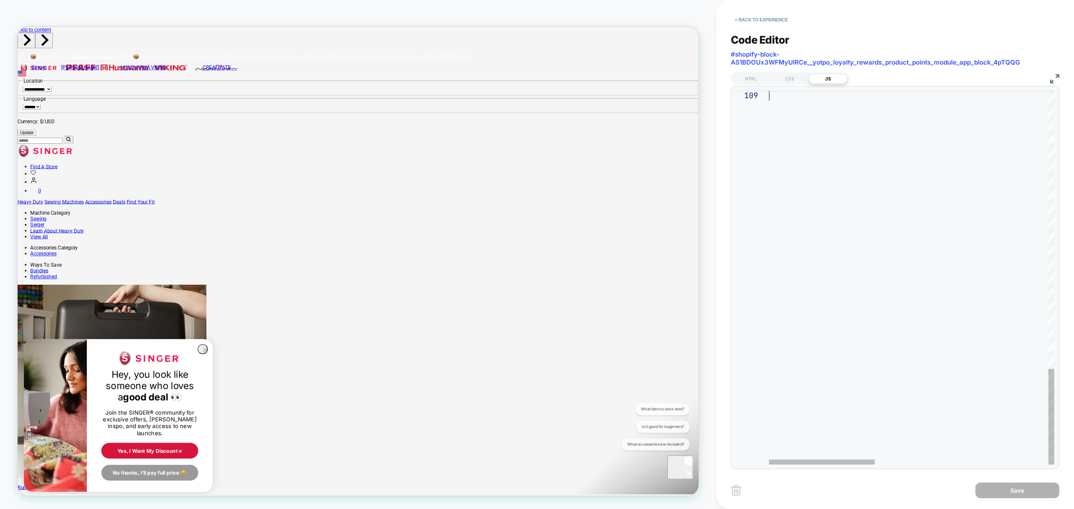
drag, startPoint x: 770, startPoint y: 94, endPoint x: 1021, endPoint y: 536, distance: 507.8
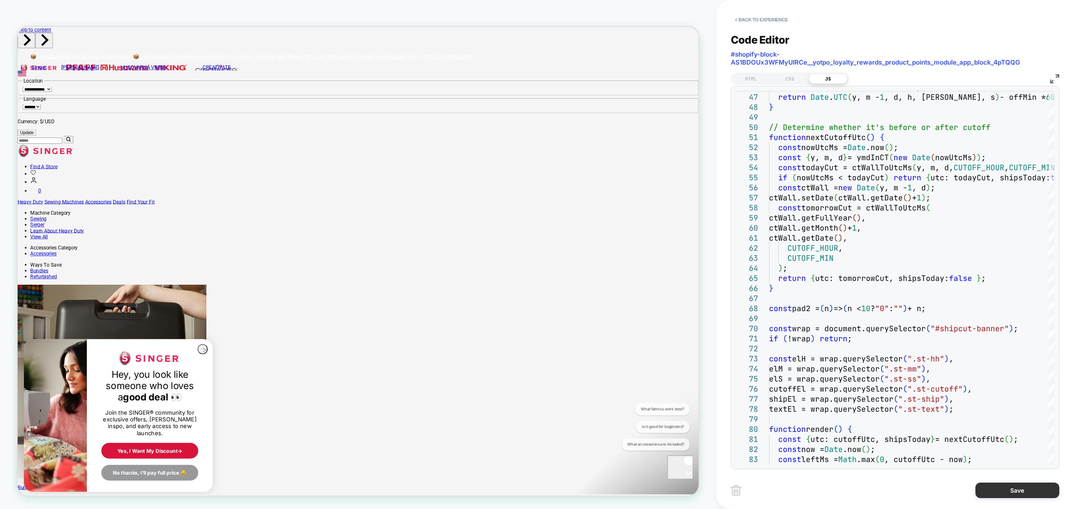
click at [1008, 491] on button "Save" at bounding box center [1018, 491] width 84 height 16
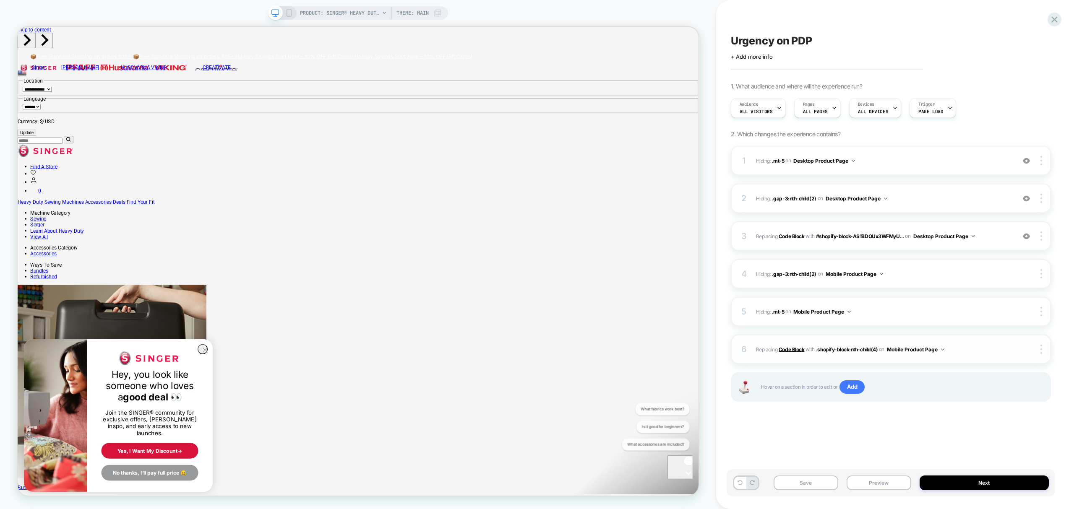
click at [789, 347] on b "Code Block" at bounding box center [792, 349] width 26 height 6
click at [818, 491] on div "Save Preview Next" at bounding box center [891, 483] width 329 height 27
drag, startPoint x: 815, startPoint y: 486, endPoint x: 810, endPoint y: 485, distance: 5.1
click at [815, 486] on button "Save" at bounding box center [806, 483] width 65 height 15
click at [286, 7] on div "PRODUCT: SINGER® Heavy Duty 4452 Sewing Machine Theme: MAIN" at bounding box center [358, 12] width 180 height 13
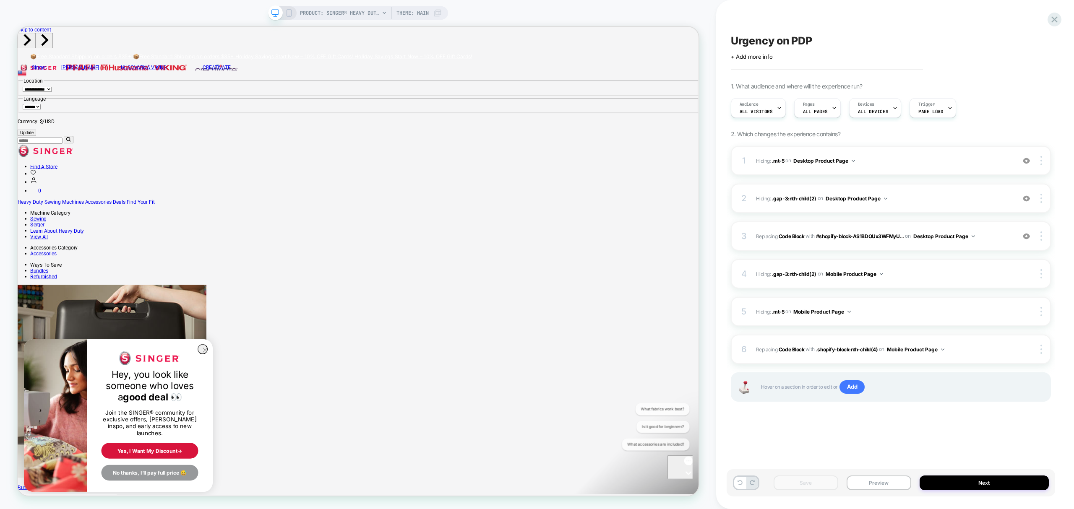
click at [285, 14] on icon at bounding box center [289, 13] width 8 height 8
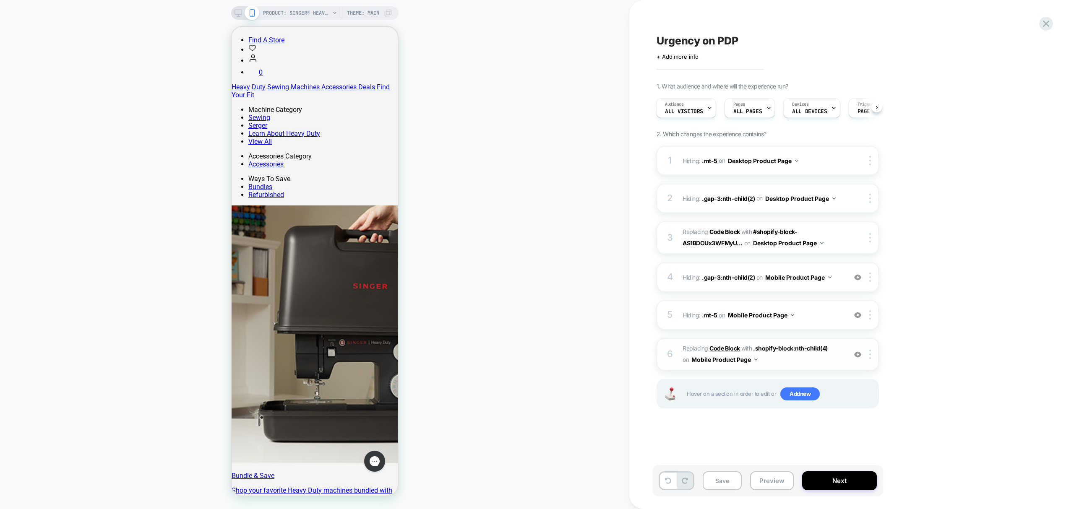
click at [734, 348] on b "Code Block" at bounding box center [725, 348] width 30 height 7
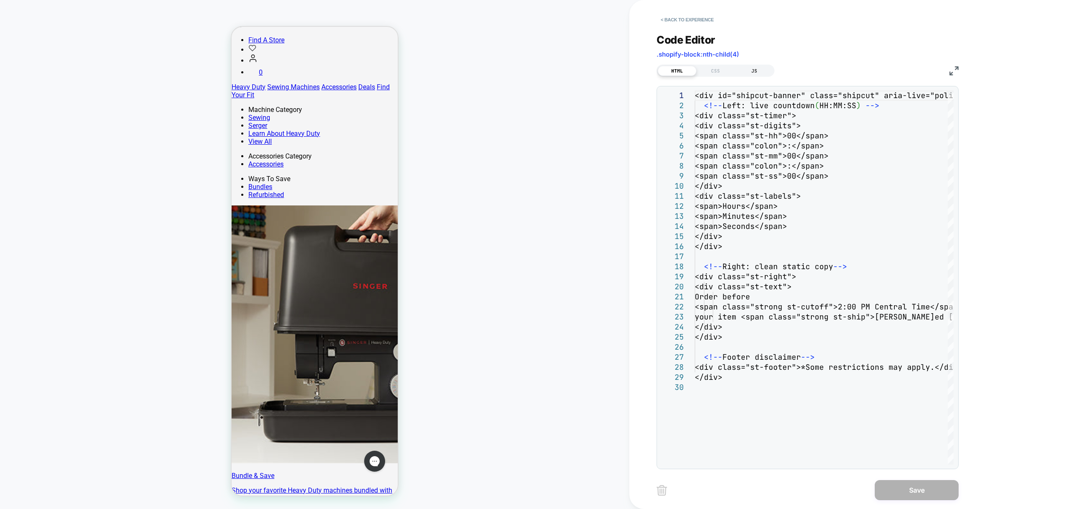
click at [750, 71] on div "JS" at bounding box center [754, 71] width 39 height 10
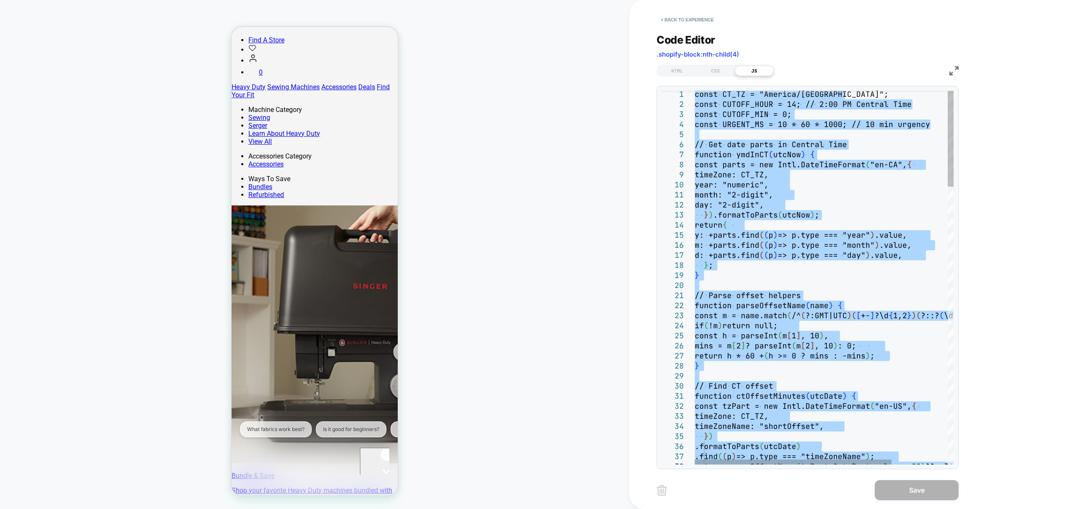
type textarea "**********"
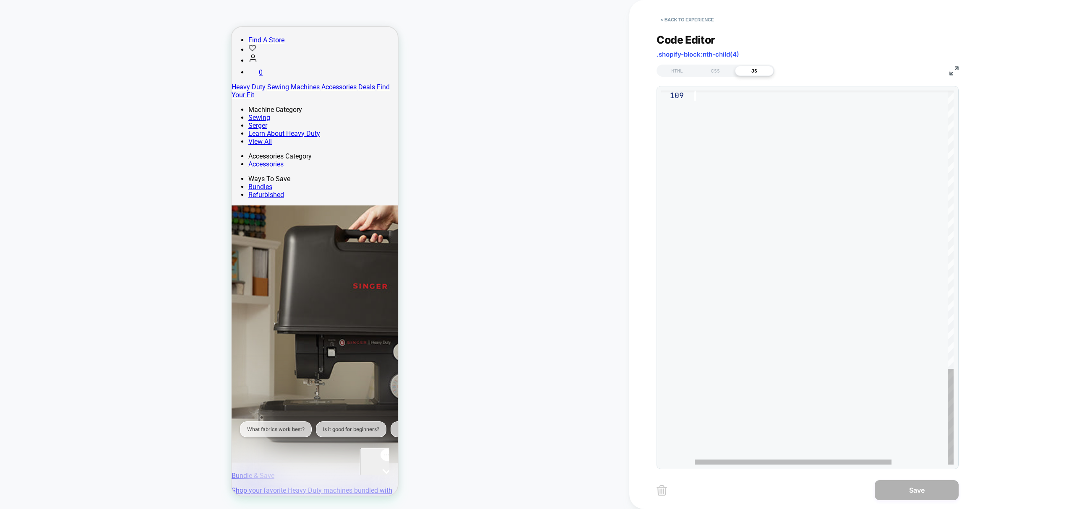
drag, startPoint x: 696, startPoint y: 96, endPoint x: 848, endPoint y: 536, distance: 465.3
click at [925, 494] on button "Save" at bounding box center [917, 491] width 84 height 20
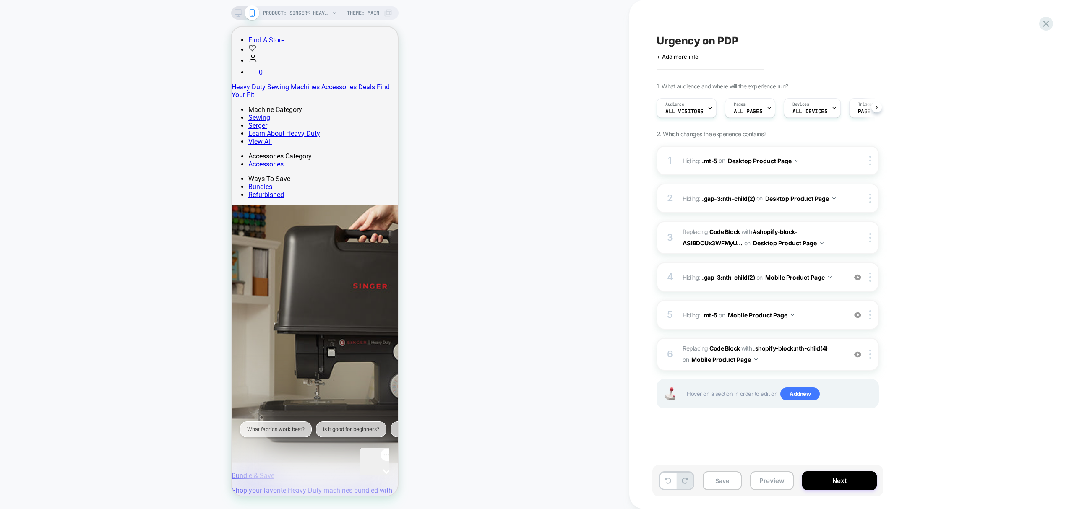
scroll to position [0, 0]
click at [729, 346] on b "Code Block" at bounding box center [725, 348] width 30 height 7
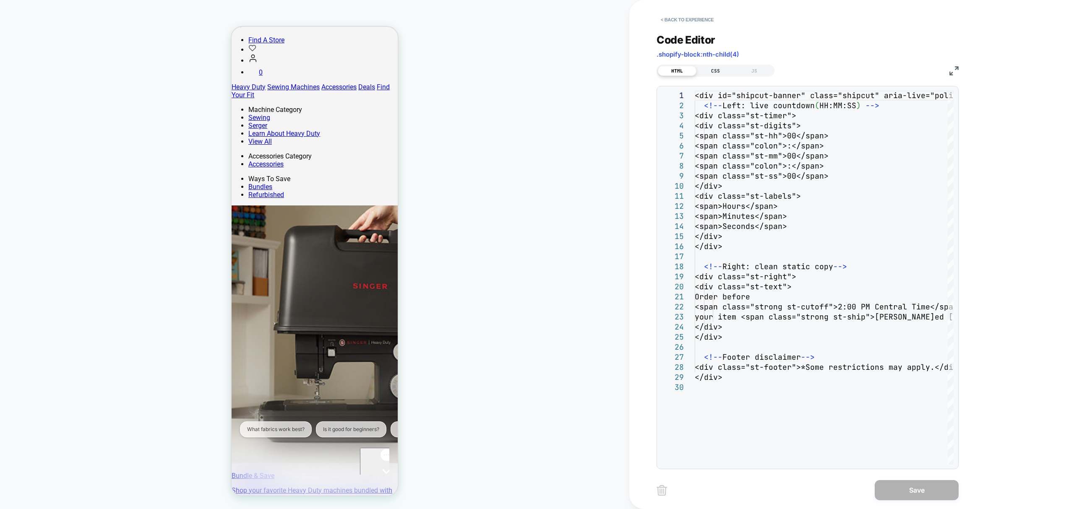
click at [718, 74] on div "CSS" at bounding box center [716, 71] width 39 height 10
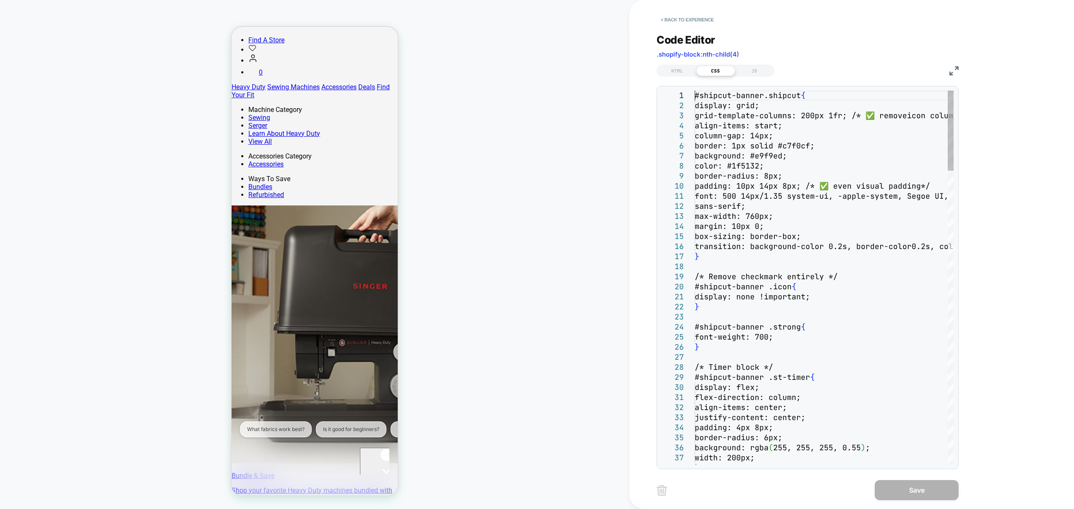
scroll to position [0, 0]
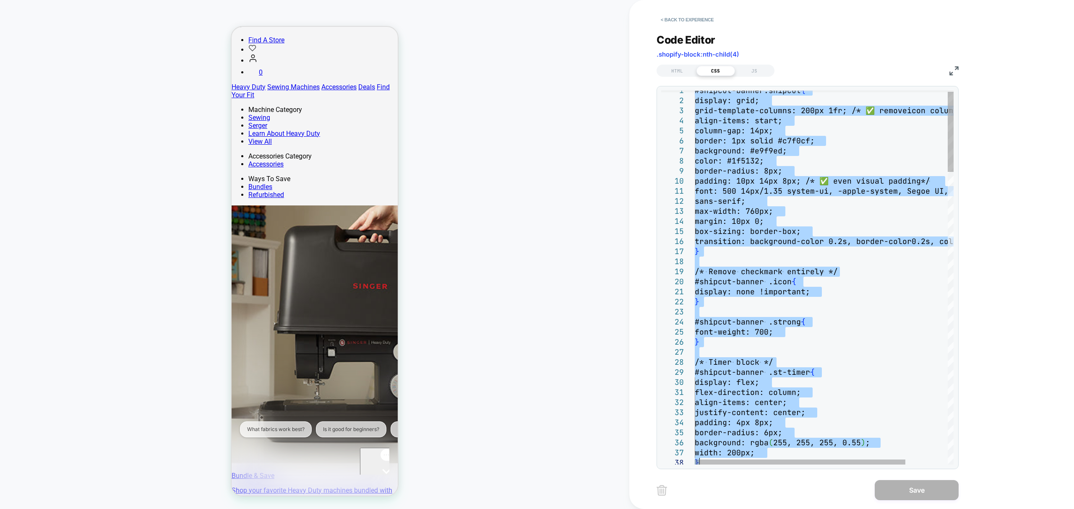
type textarea "**********"
drag, startPoint x: 695, startPoint y: 98, endPoint x: 1058, endPoint y: 536, distance: 568.1
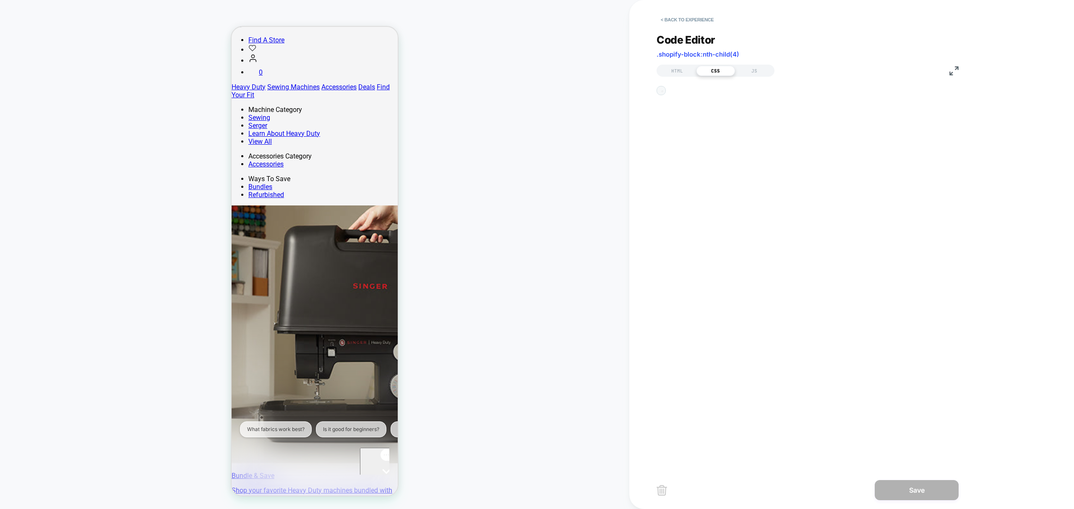
click at [729, 67] on div "CSS" at bounding box center [716, 71] width 39 height 10
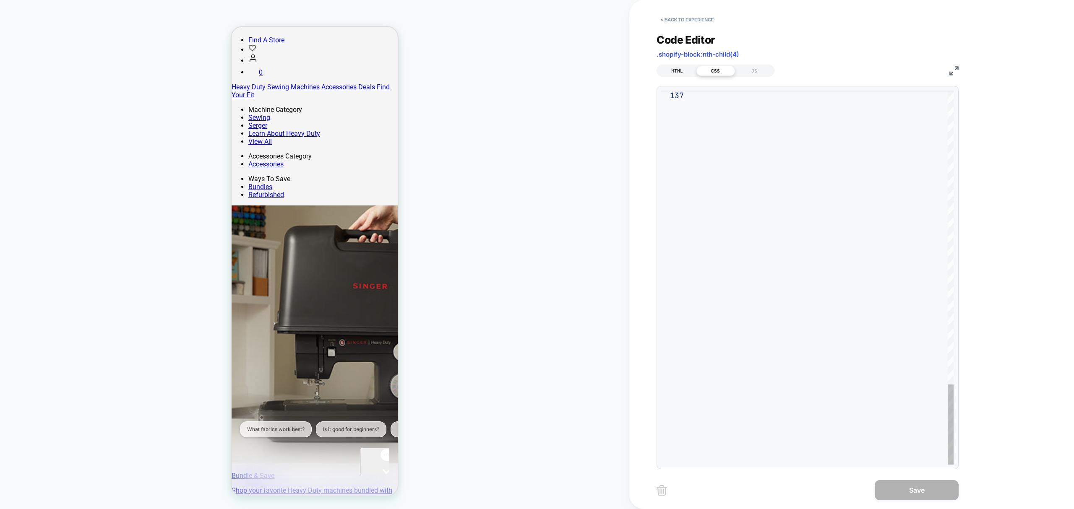
click at [670, 68] on div "HTML" at bounding box center [677, 71] width 39 height 10
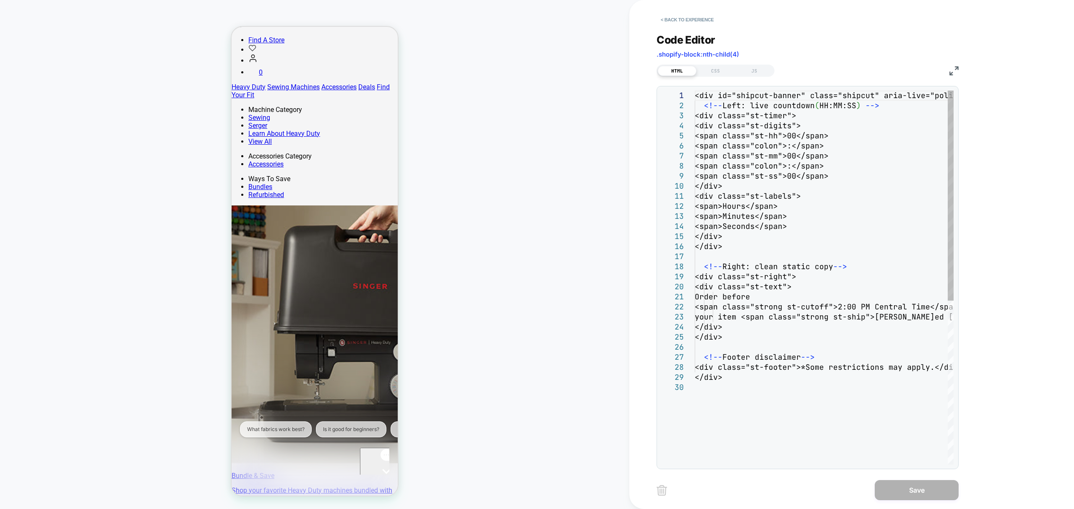
click at [709, 74] on div "CSS" at bounding box center [716, 71] width 39 height 10
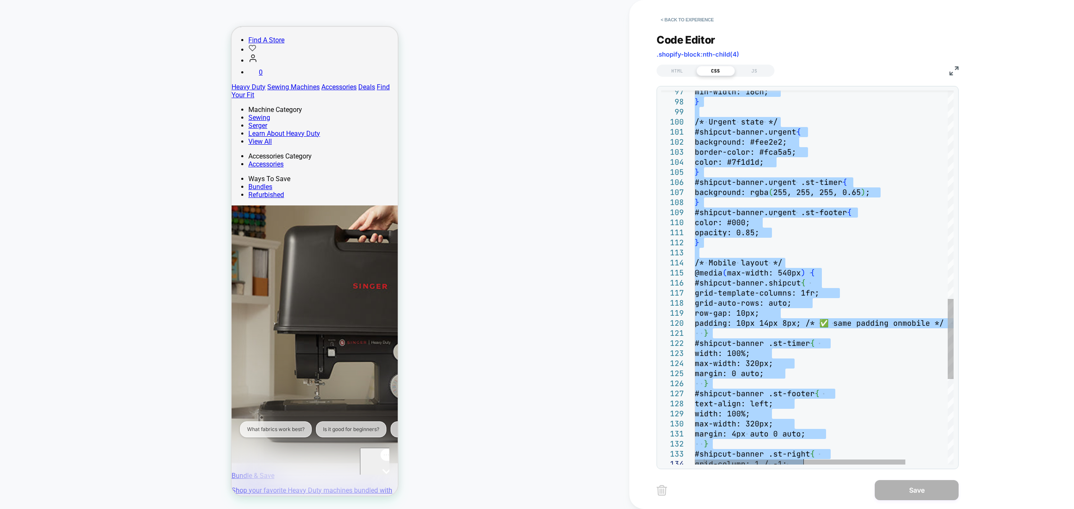
type textarea "**********"
drag, startPoint x: 695, startPoint y: 92, endPoint x: 848, endPoint y: 517, distance: 451.2
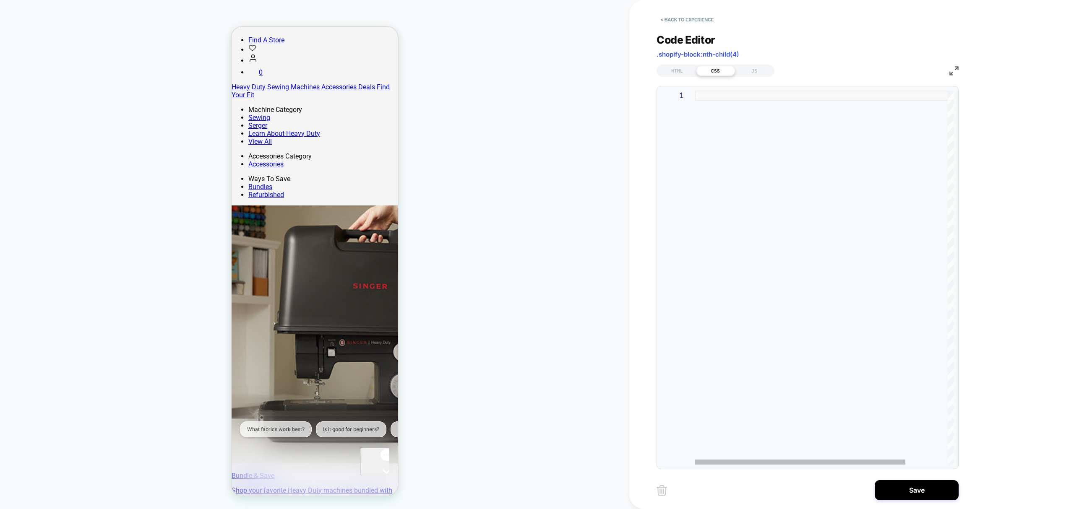
type textarea "**********"
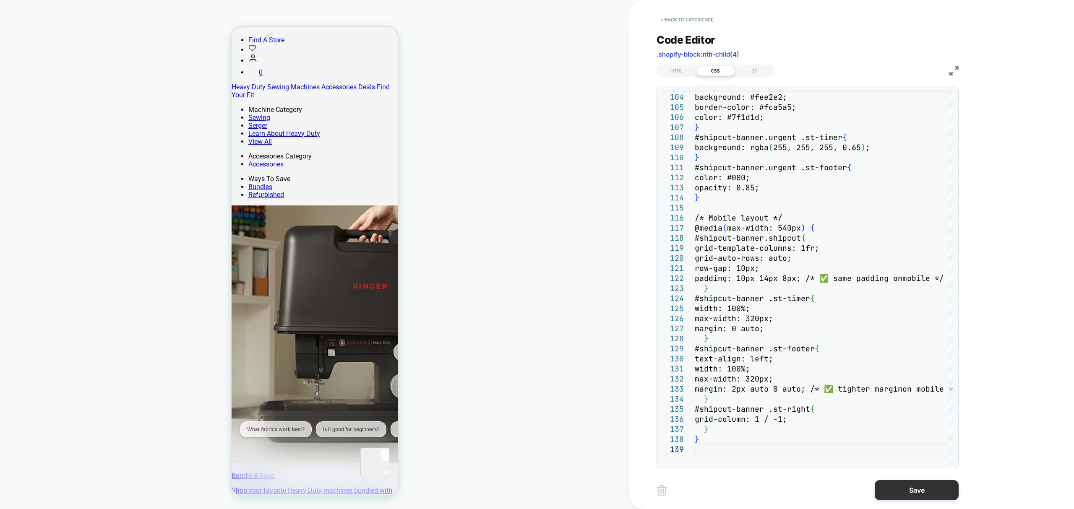
click at [926, 491] on button "Save" at bounding box center [917, 491] width 84 height 20
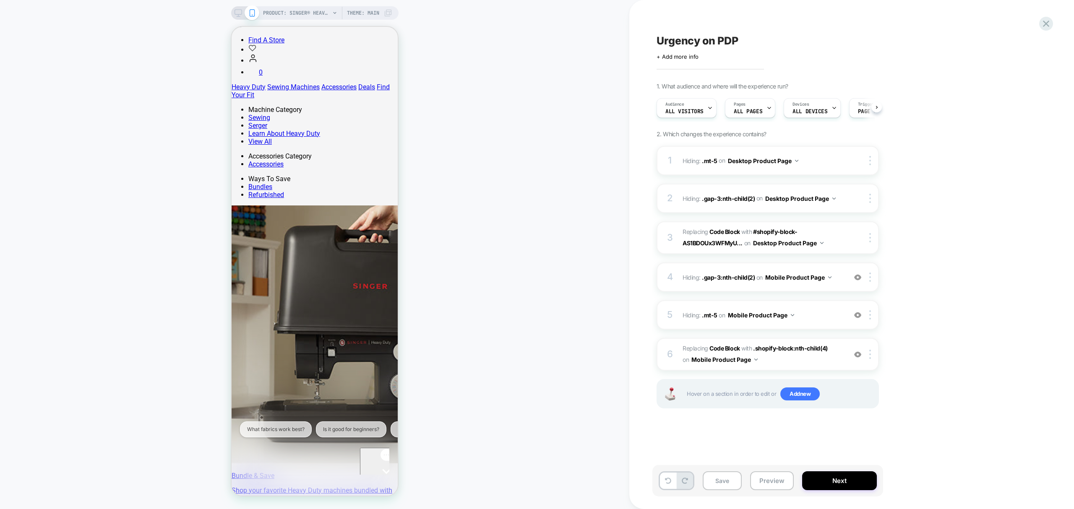
scroll to position [0, 0]
click at [725, 351] on b "Code Block" at bounding box center [725, 348] width 30 height 7
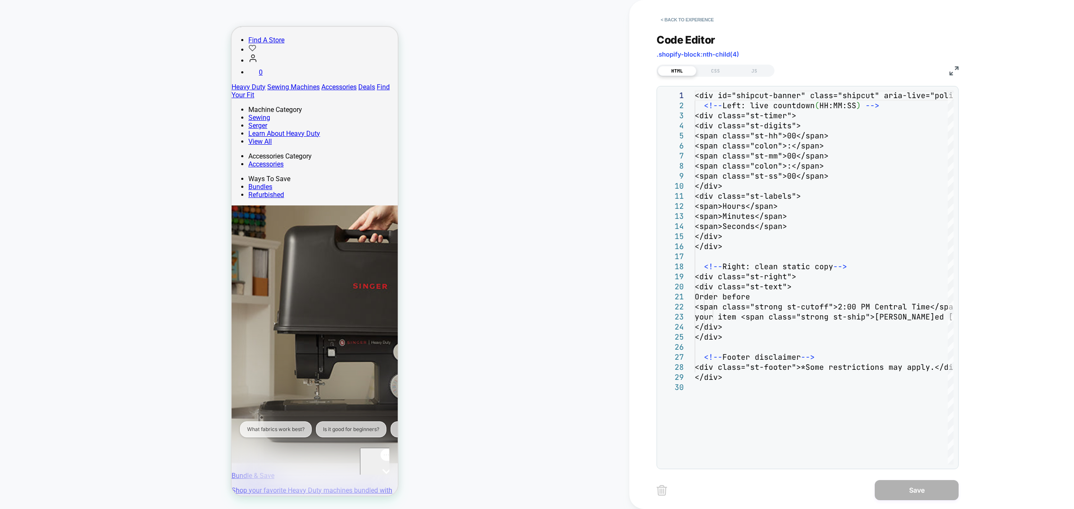
click at [709, 64] on div "HTML CSS JS" at bounding box center [808, 70] width 302 height 14
click at [707, 73] on div "CSS" at bounding box center [716, 71] width 39 height 10
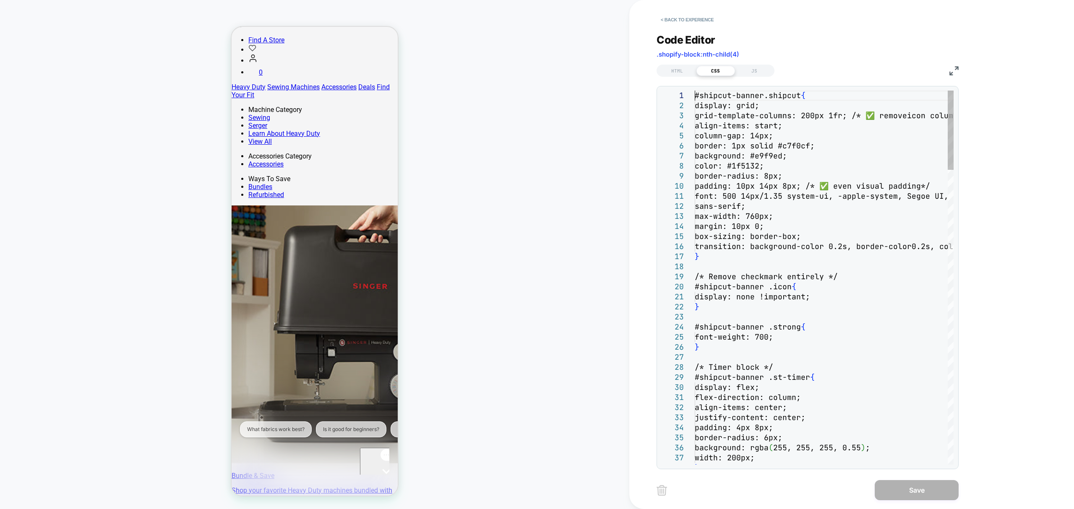
scroll to position [0, 0]
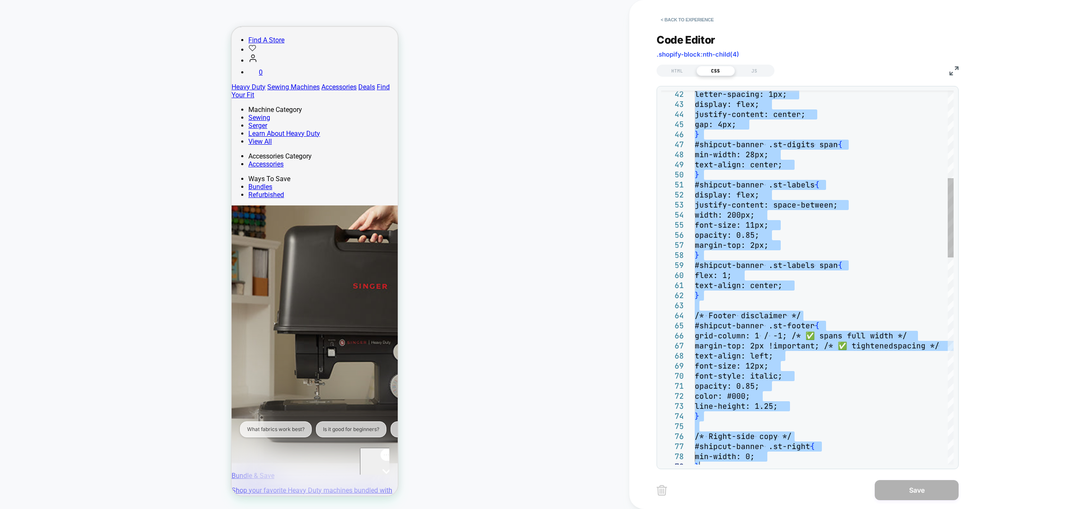
drag, startPoint x: 696, startPoint y: 94, endPoint x: 840, endPoint y: 536, distance: 464.5
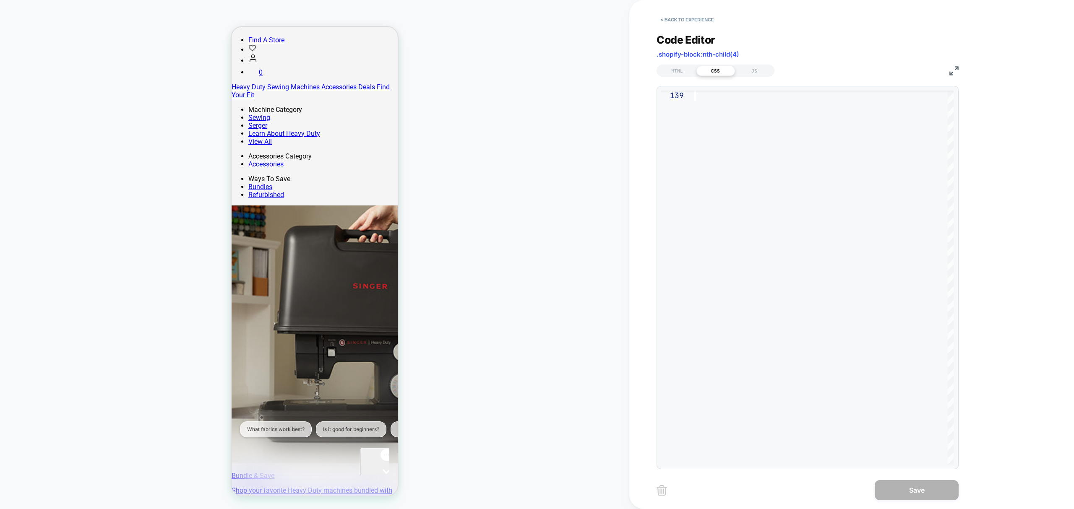
type textarea "**********"
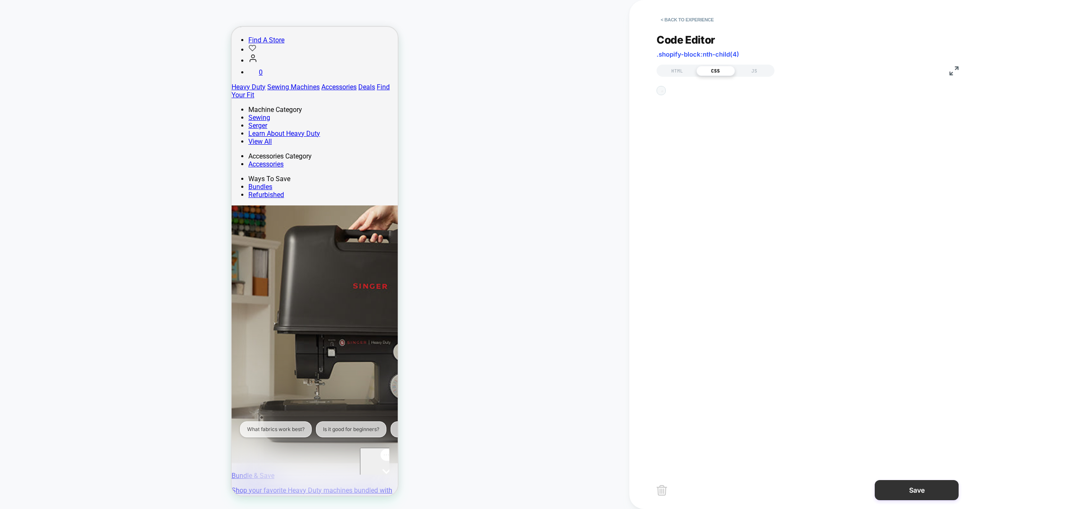
click at [915, 492] on button "Save" at bounding box center [917, 491] width 84 height 20
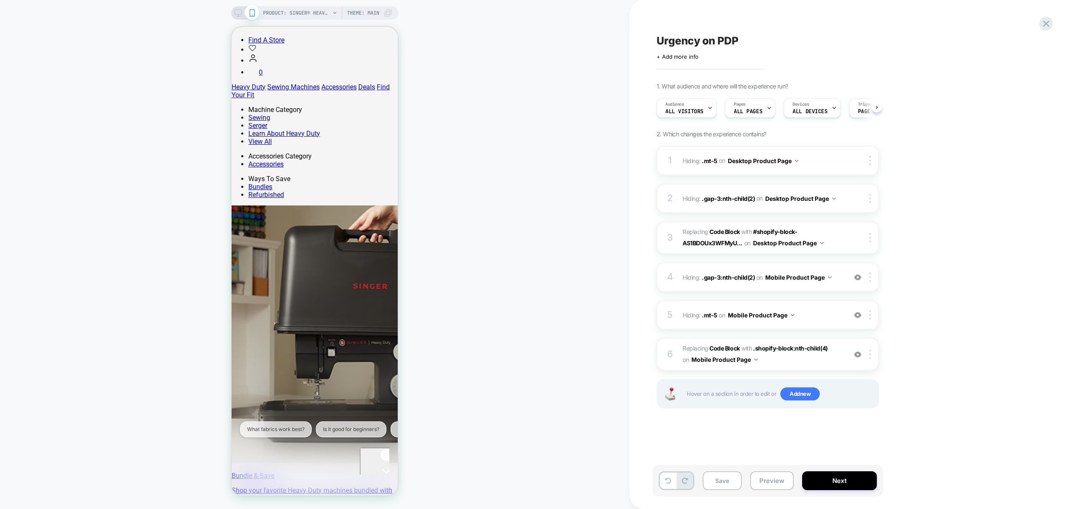
scroll to position [0, 0]
click at [720, 345] on b "Code Block" at bounding box center [725, 348] width 30 height 7
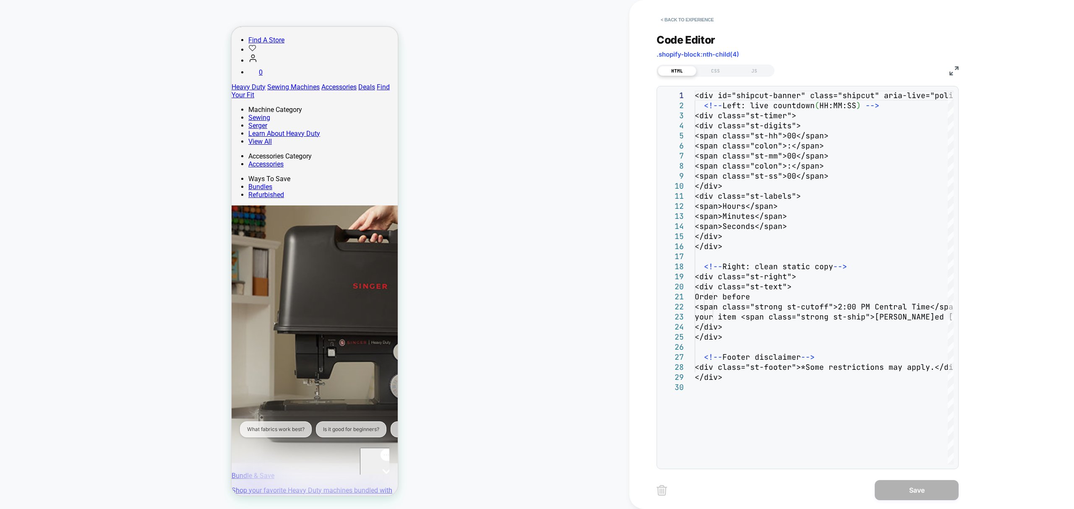
click at [724, 76] on div "Code Editor .shopify-block:nth-child(4) HTML CSS JS 1 2 3 4 5 6 7 8 9 10 11 12 …" at bounding box center [808, 246] width 302 height 447
click at [721, 74] on div "CSS" at bounding box center [716, 71] width 39 height 10
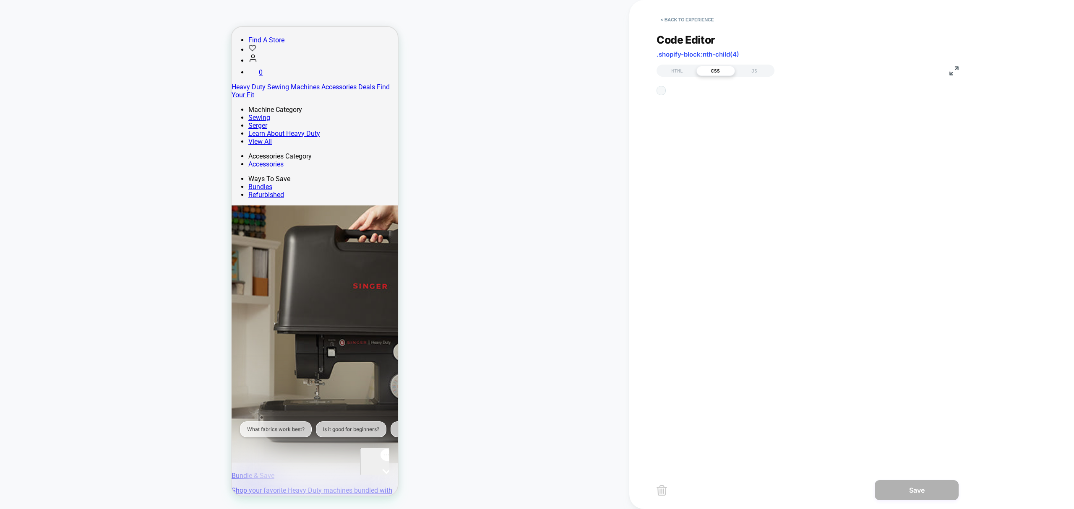
click at [146, 265] on div "PRODUCT: SINGER® Heavy Duty 4452 Sewing Machine PRODUCT: SINGER® Heavy Duty 445…" at bounding box center [315, 254] width 630 height 493
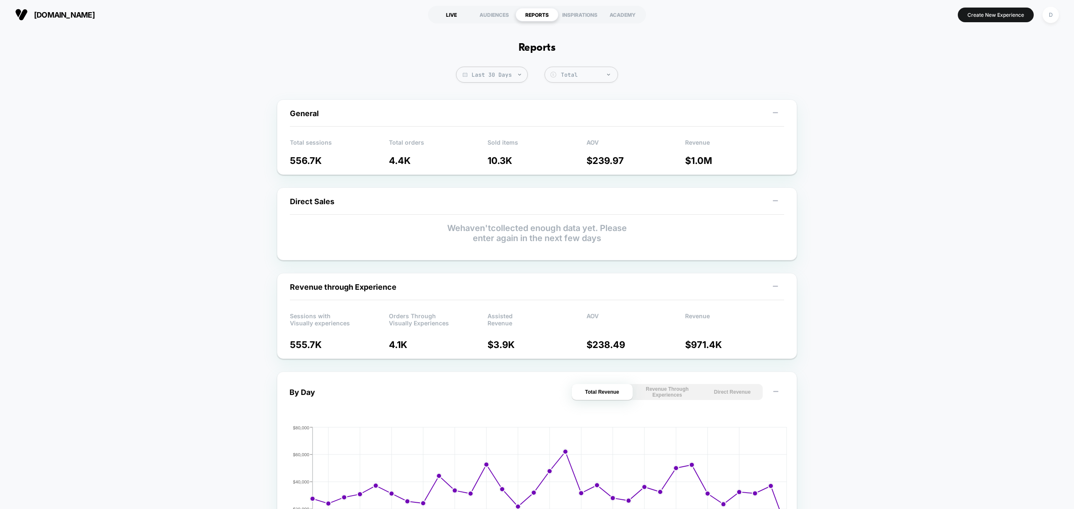
click at [447, 21] on div "LIVE" at bounding box center [451, 14] width 43 height 13
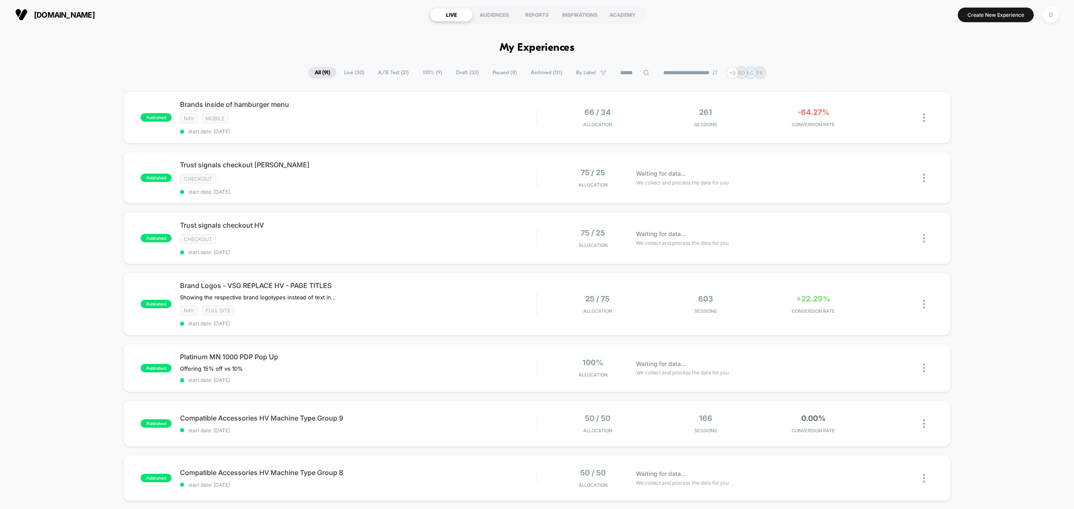
click at [457, 69] on span "Draft ( 53 )" at bounding box center [467, 72] width 35 height 11
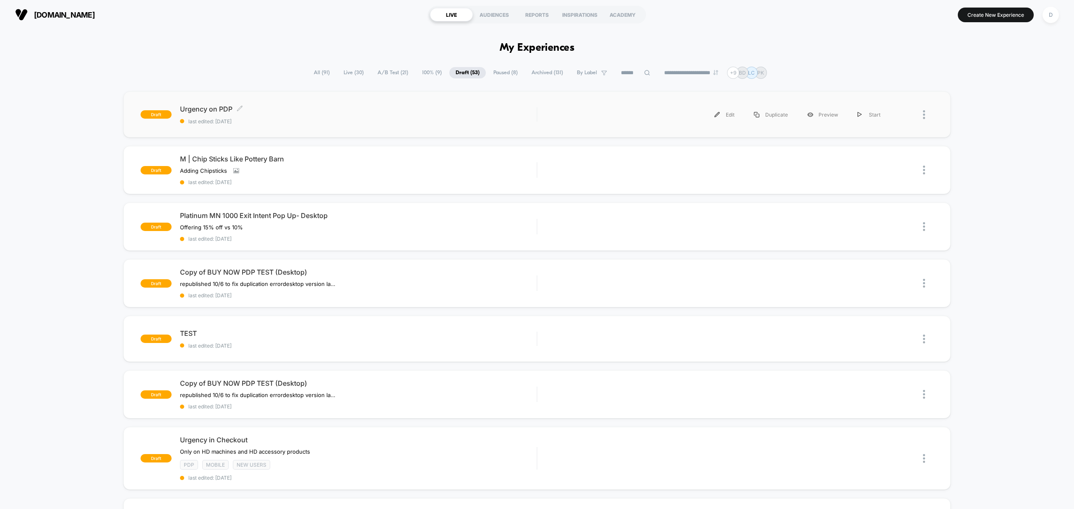
click at [334, 116] on div "Urgency on PDP Click to edit experience details Click to edit experience detail…" at bounding box center [358, 115] width 357 height 20
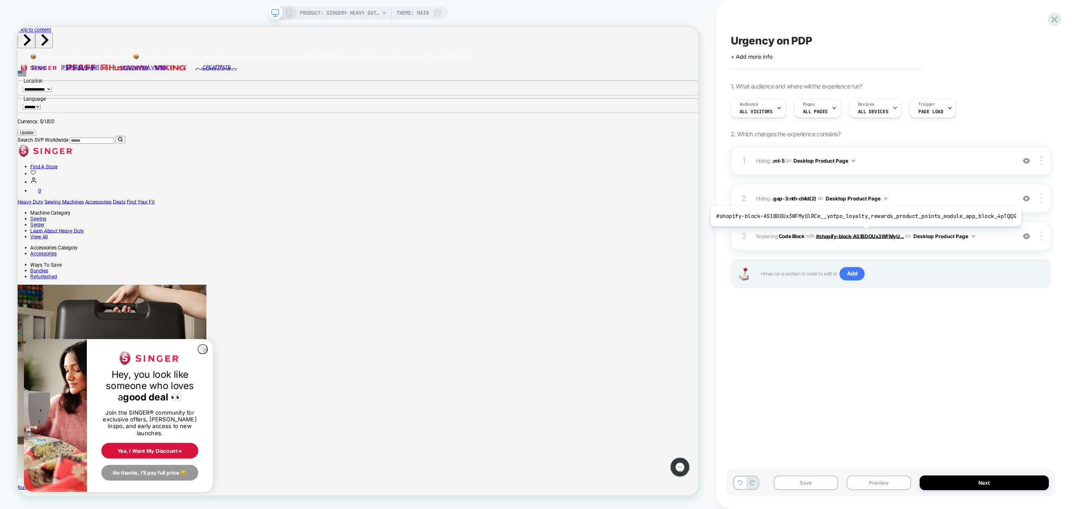
click at [863, 233] on span "#shopify-block-AS1BDOUx3WFMyU..." at bounding box center [860, 236] width 88 height 6
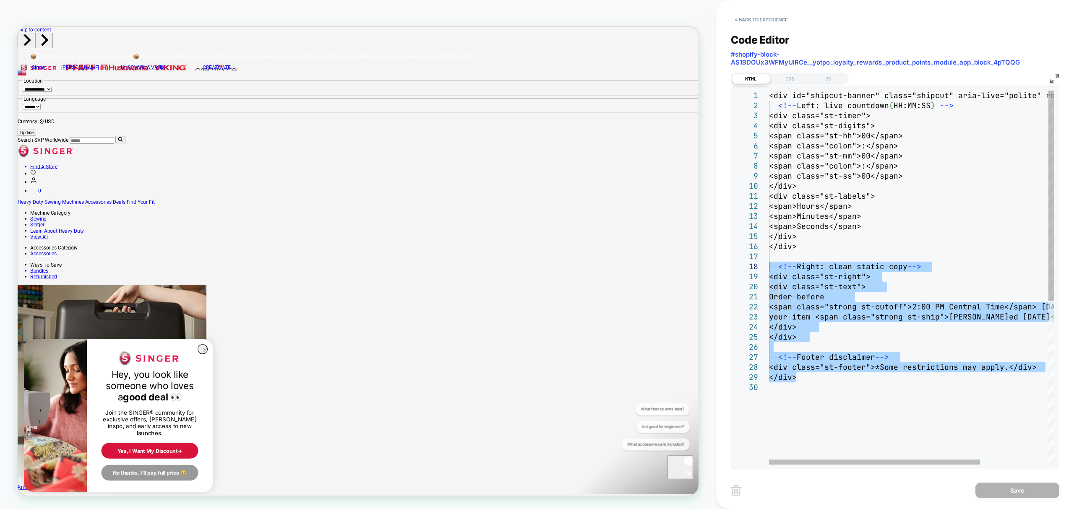
type textarea "**********"
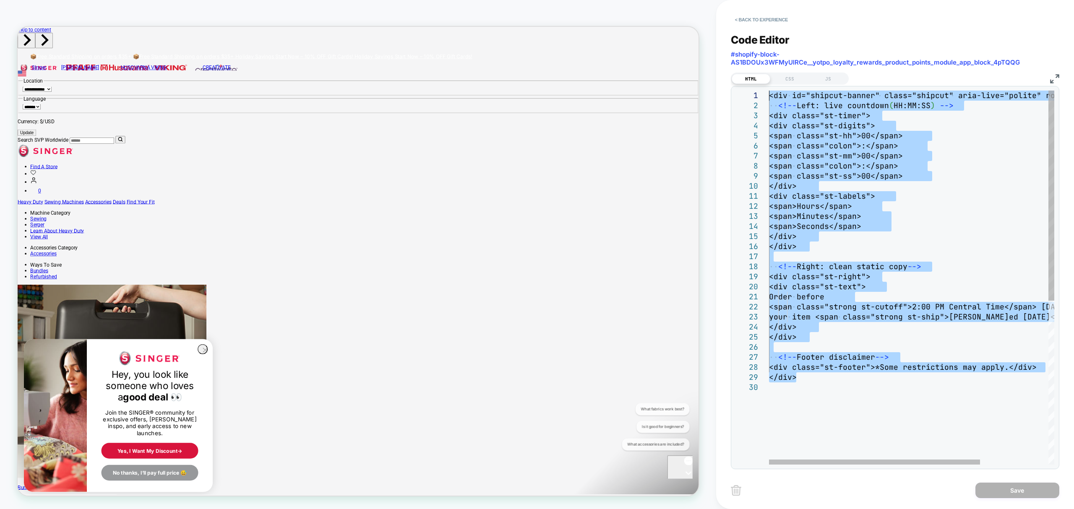
drag, startPoint x: 812, startPoint y: 380, endPoint x: 668, endPoint y: 82, distance: 330.7
click at [769, 91] on div "<div id="shipcut-banner" class="shipcut" aria-live ="polite" role="status"> <!-…" at bounding box center [957, 424] width 377 height 666
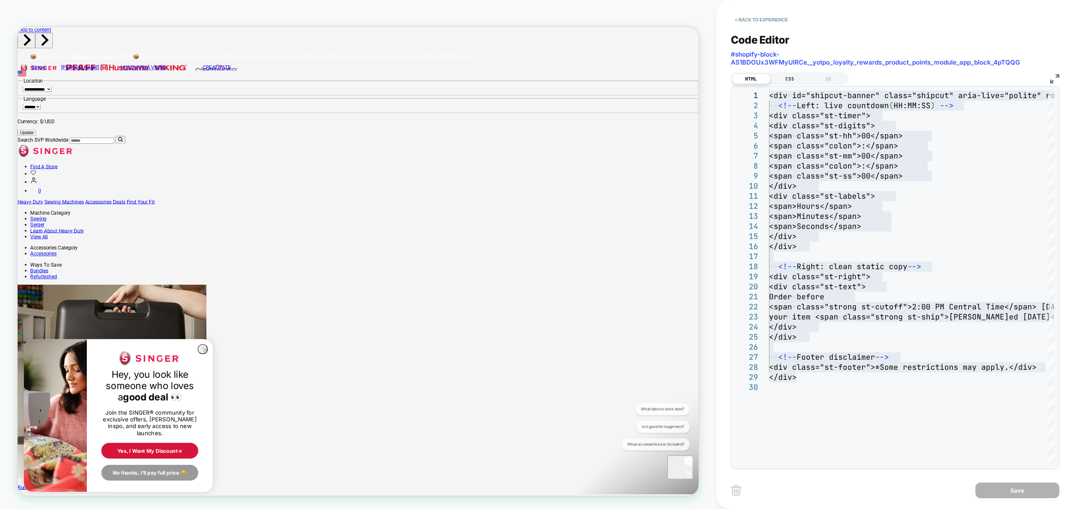
click at [792, 75] on div "CSS" at bounding box center [790, 79] width 39 height 10
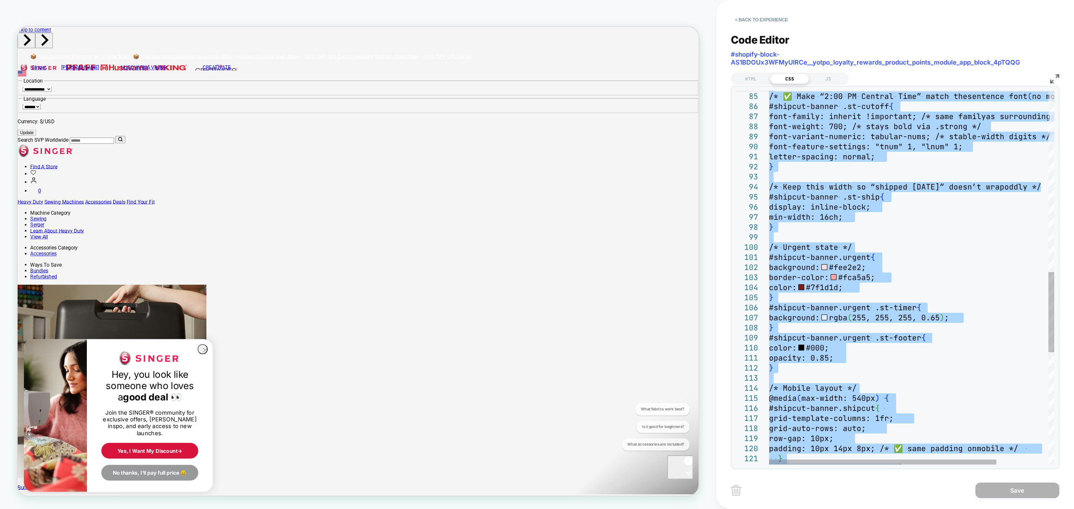
type textarea "**********"
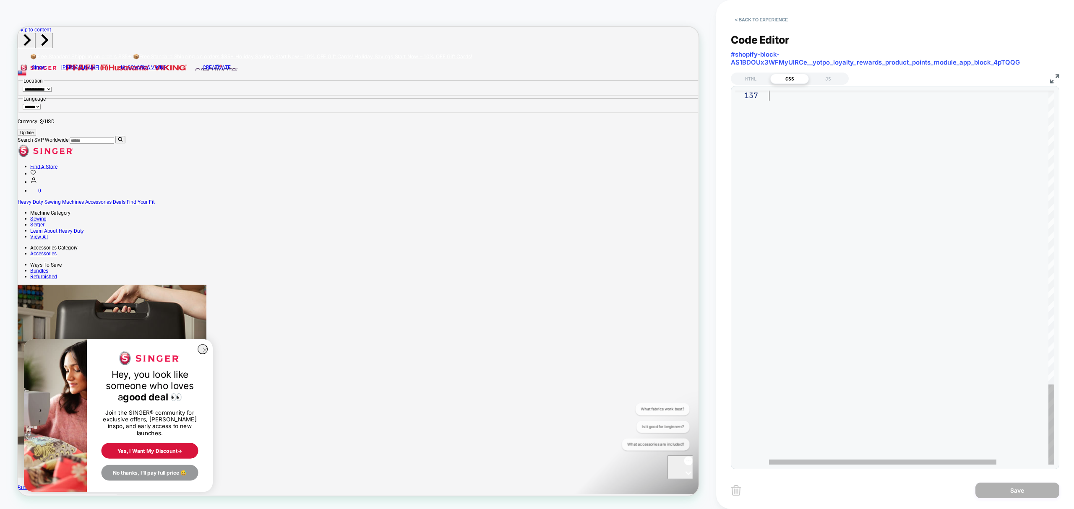
drag, startPoint x: 771, startPoint y: 94, endPoint x: 967, endPoint y: 534, distance: 481.7
click at [828, 80] on div "JS" at bounding box center [828, 79] width 39 height 10
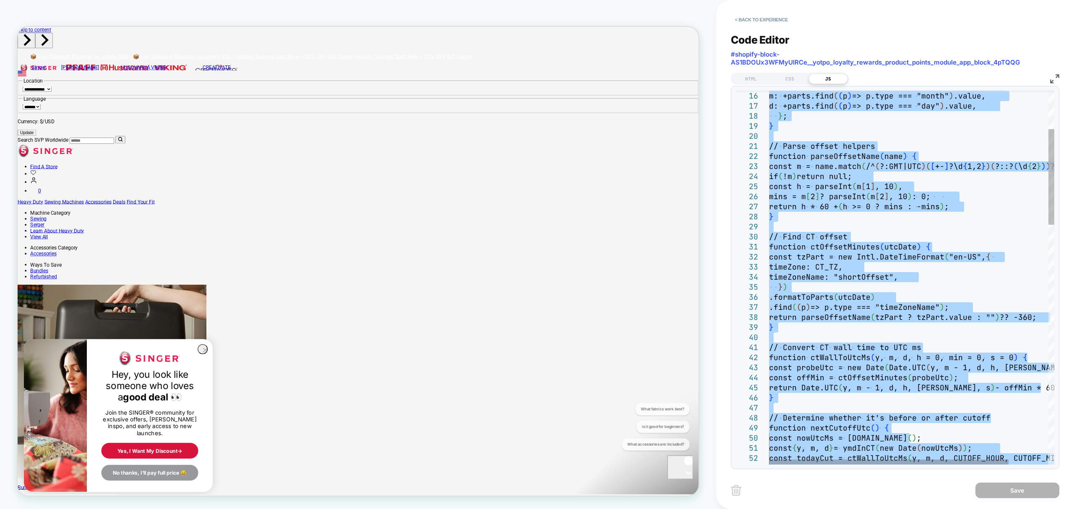
type textarea "**********"
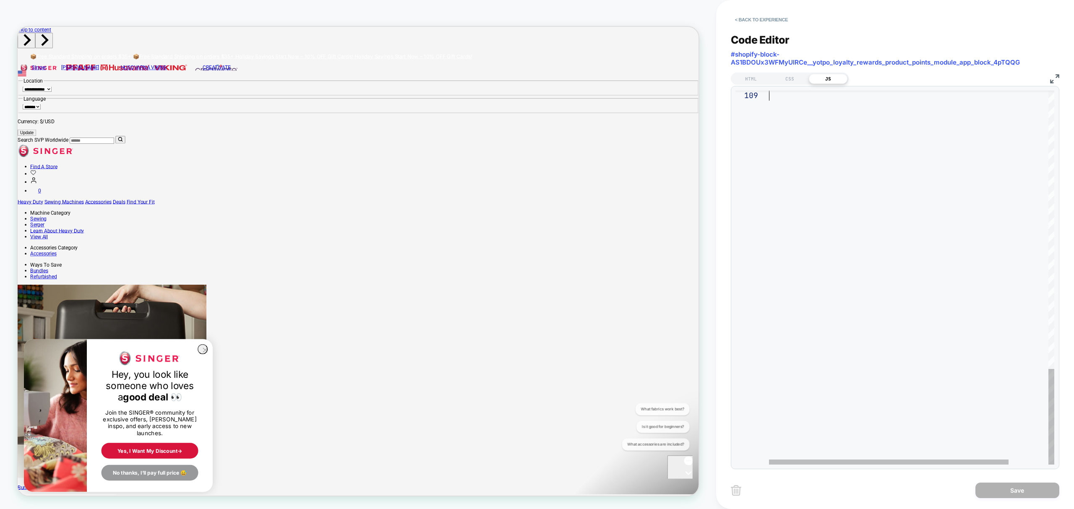
drag, startPoint x: 769, startPoint y: 99, endPoint x: 939, endPoint y: 533, distance: 465.9
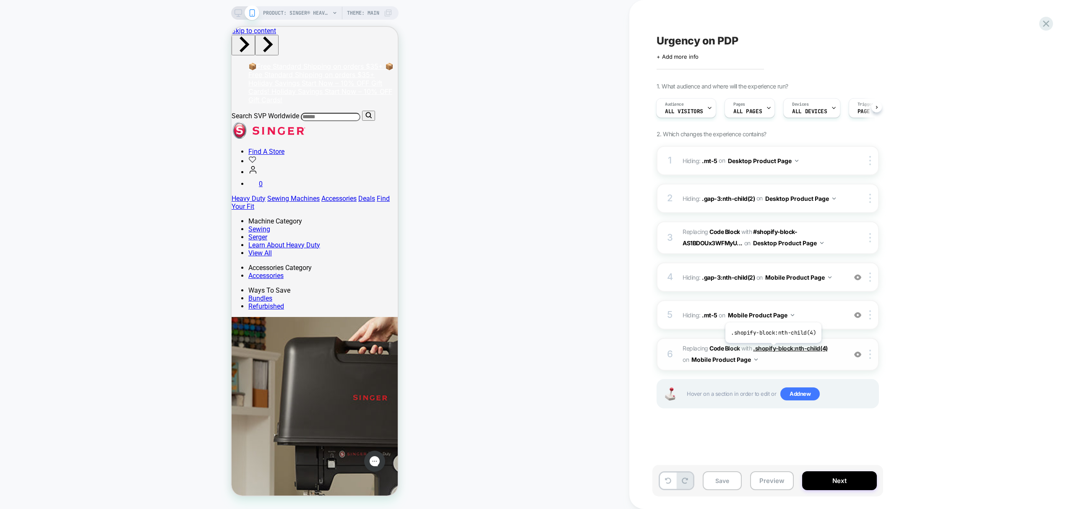
click at [773, 351] on span ".shopify-block:nth-child(4)" at bounding box center [790, 348] width 74 height 7
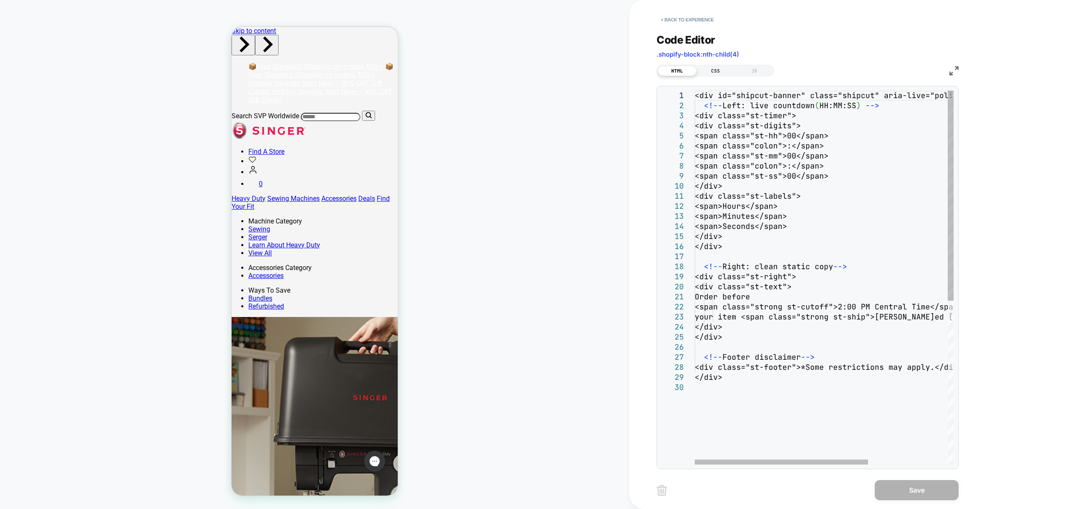
click at [717, 71] on div "CSS" at bounding box center [716, 71] width 39 height 10
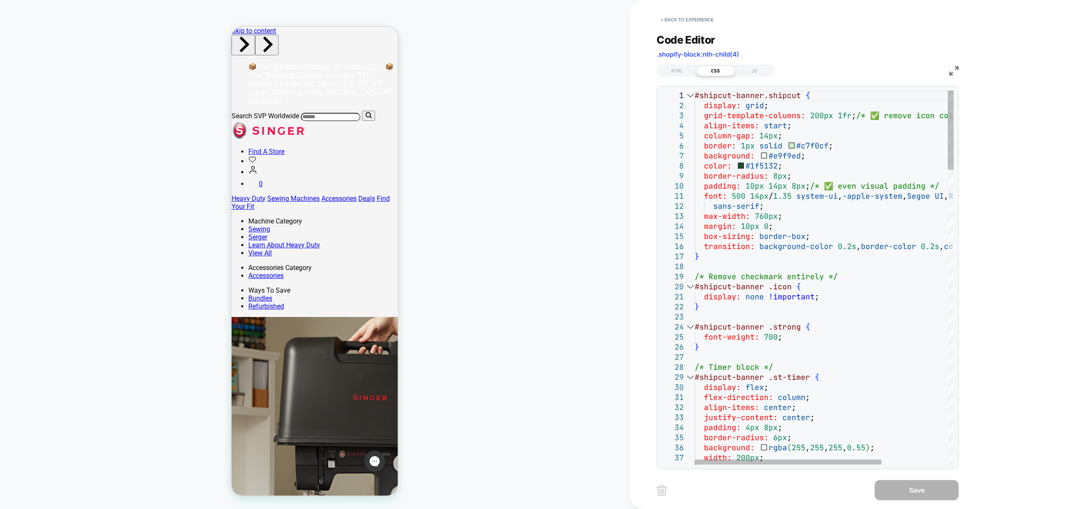
click at [694, 95] on div at bounding box center [690, 96] width 11 height 10
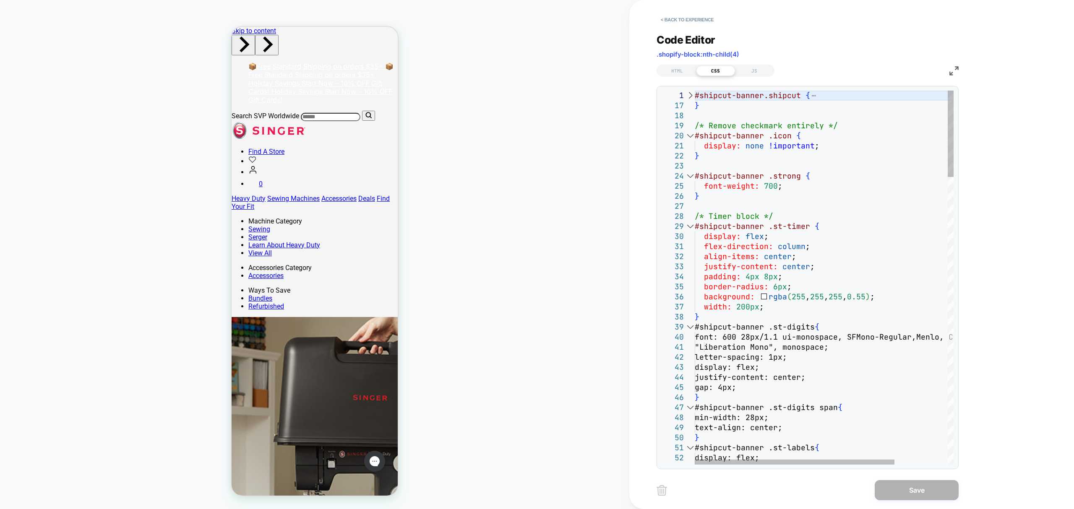
click at [694, 95] on div at bounding box center [690, 96] width 11 height 10
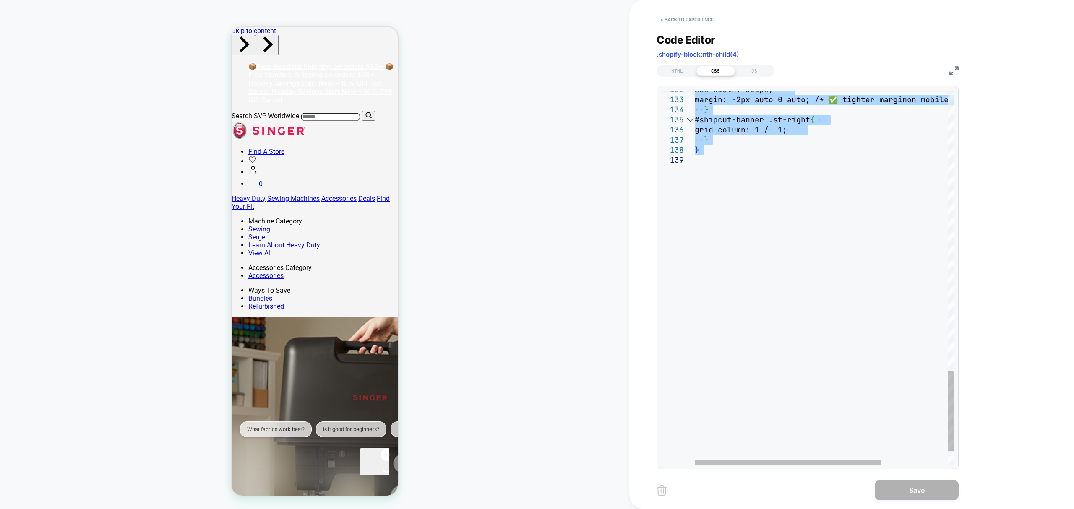
drag, startPoint x: 695, startPoint y: 96, endPoint x: 922, endPoint y: 529, distance: 488.4
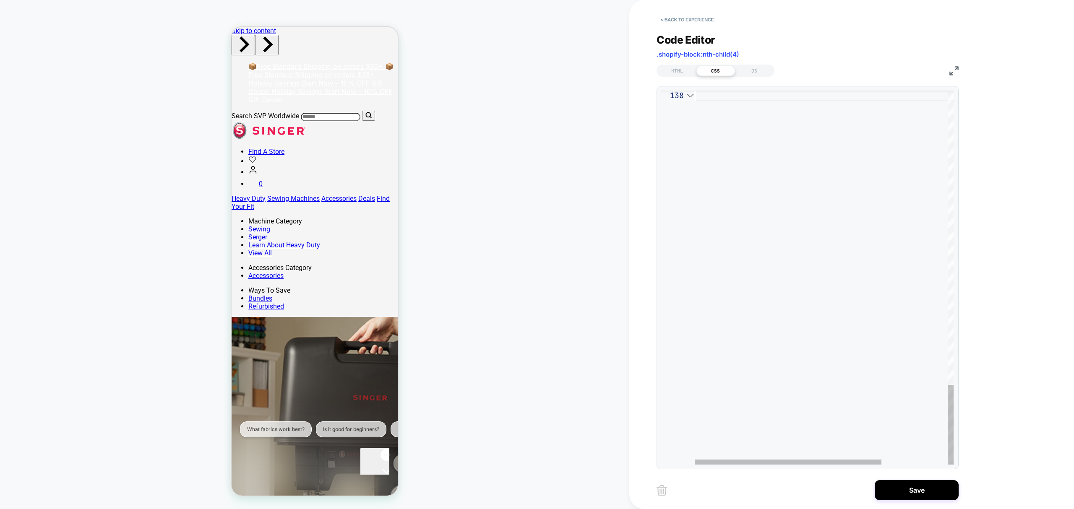
type textarea "**********"
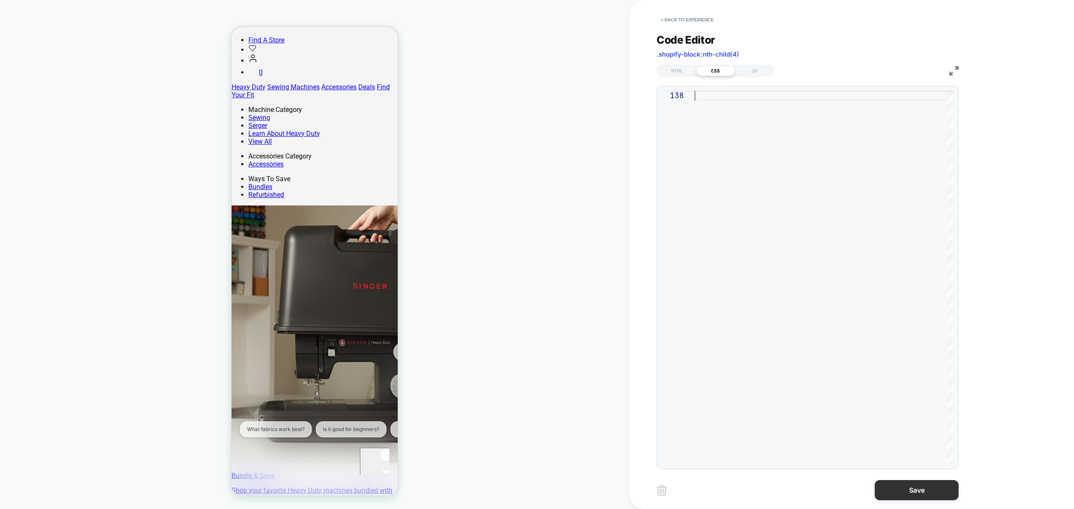
click at [924, 490] on button "Save" at bounding box center [917, 491] width 84 height 20
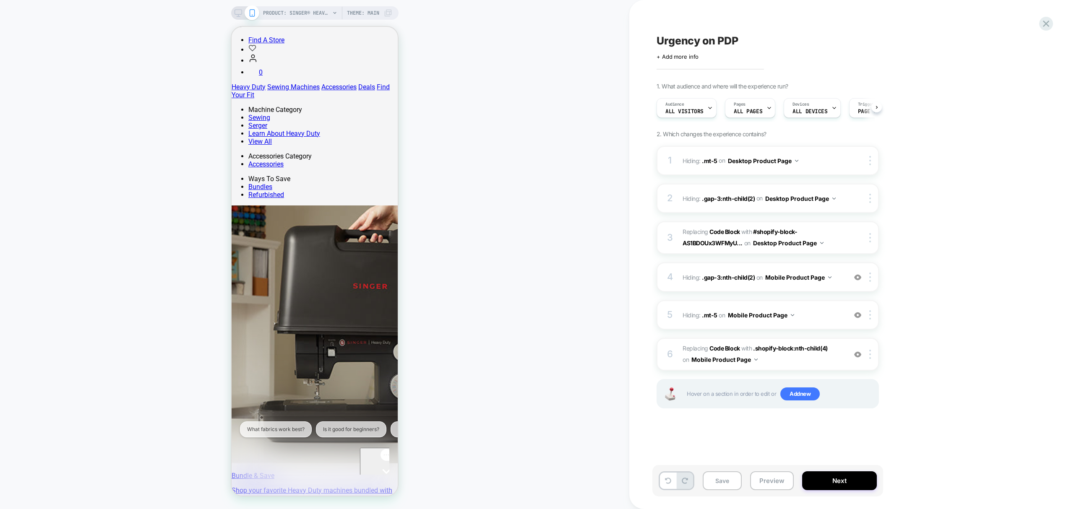
scroll to position [0, 0]
click at [811, 345] on span ".shopify-block:nth-child(4)" at bounding box center [790, 348] width 74 height 7
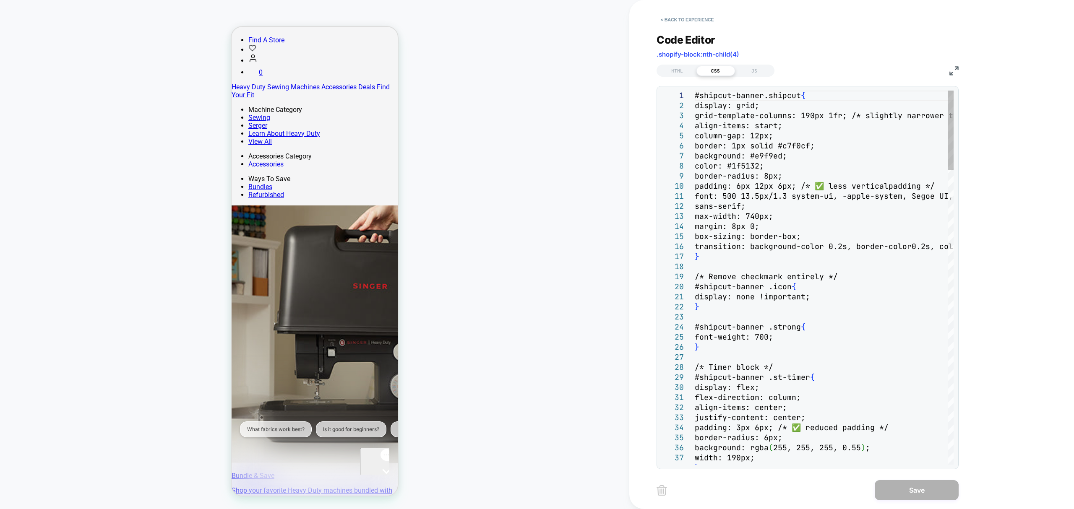
scroll to position [0, 0]
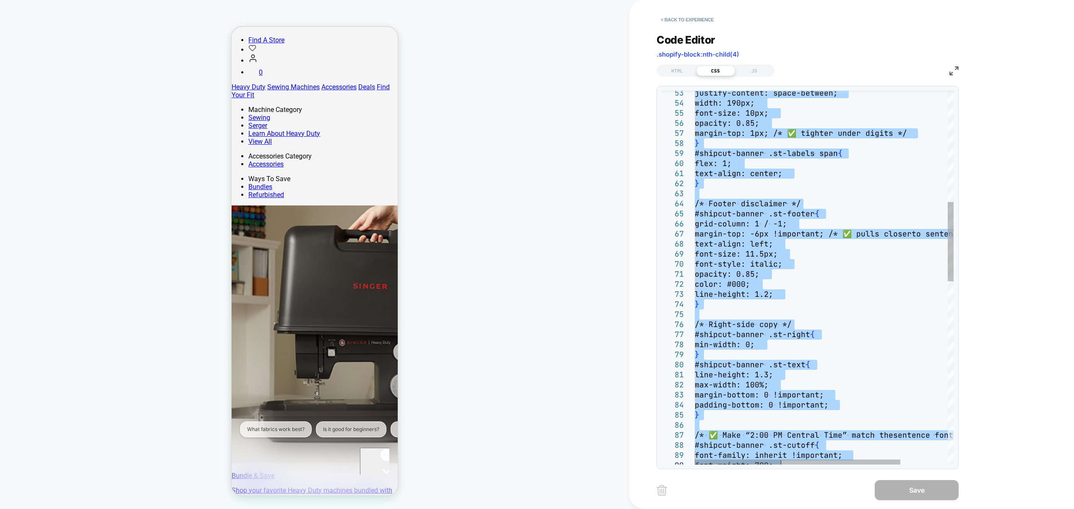
drag, startPoint x: 695, startPoint y: 92, endPoint x: 899, endPoint y: 536, distance: 488.1
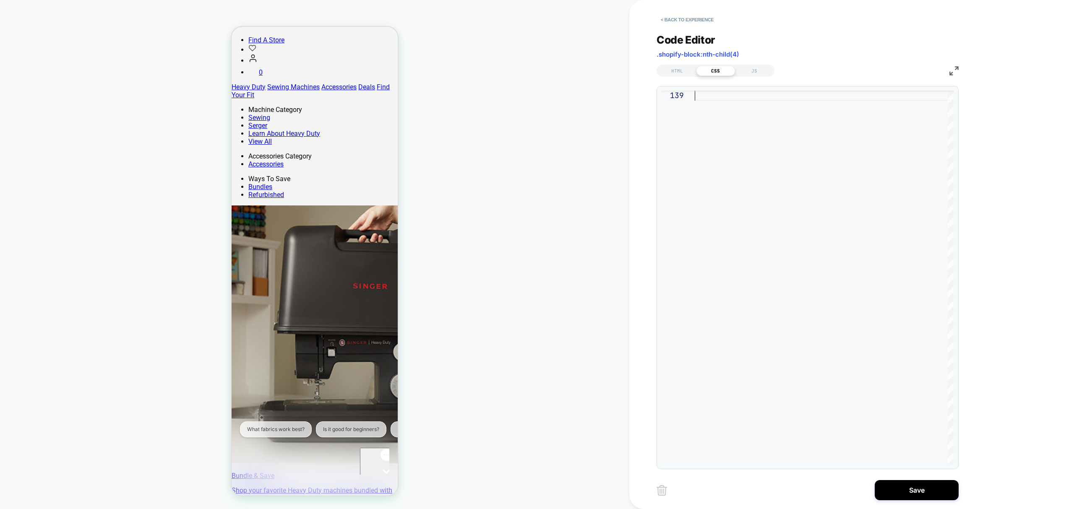
type textarea "**********"
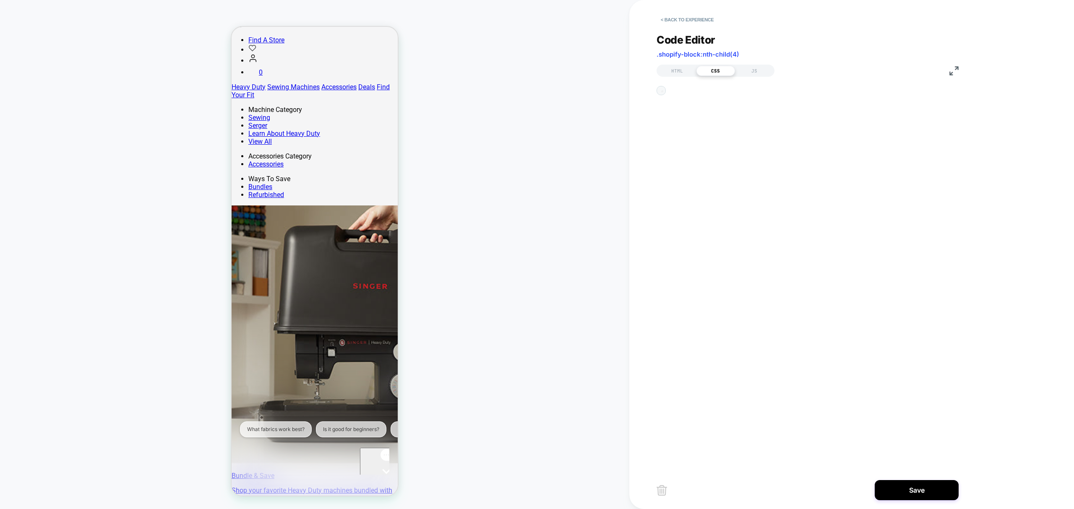
click at [714, 66] on div "CSS" at bounding box center [716, 71] width 39 height 10
click at [942, 492] on button "Save" at bounding box center [917, 491] width 84 height 20
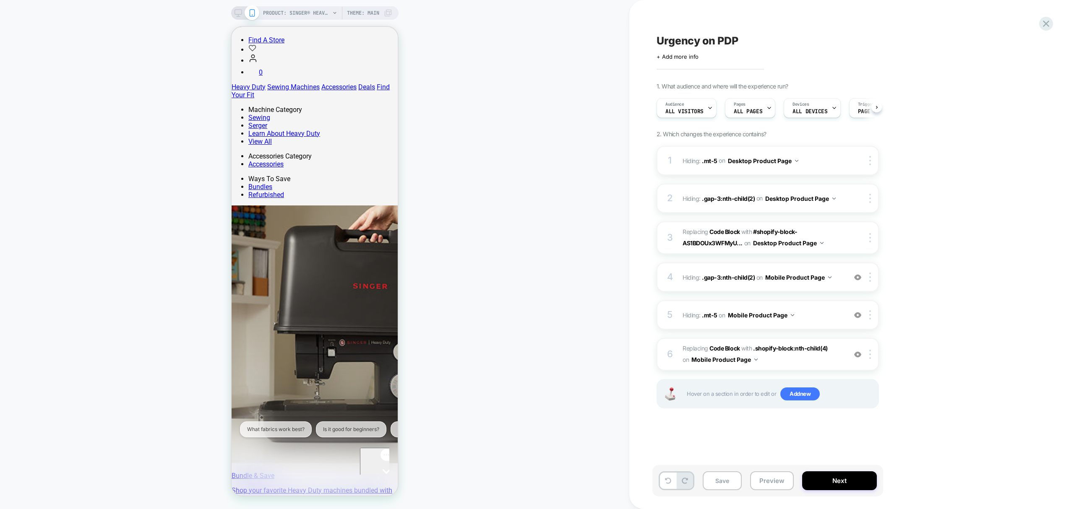
scroll to position [0, 0]
click at [722, 345] on b "Code Block" at bounding box center [725, 348] width 30 height 7
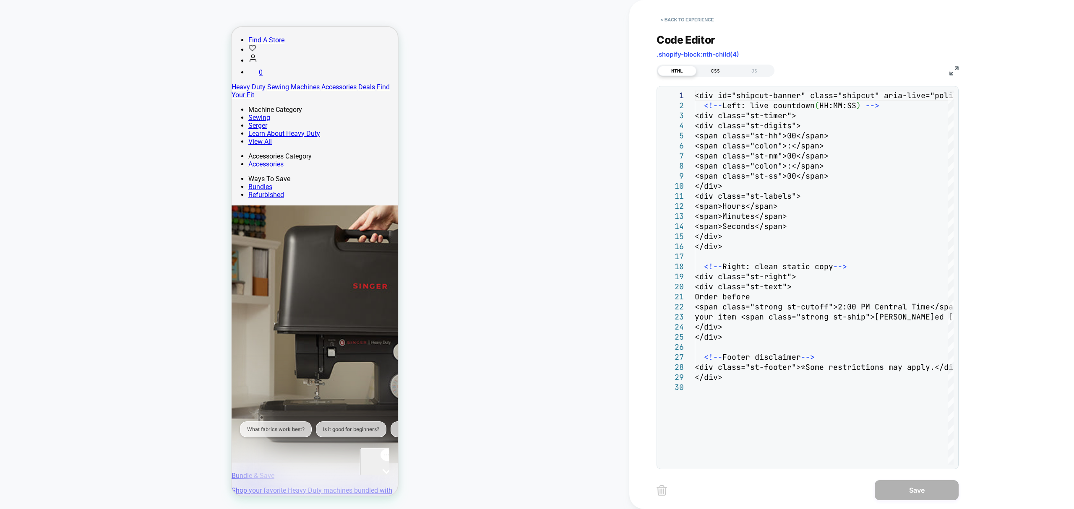
click at [716, 70] on div "CSS" at bounding box center [716, 71] width 39 height 10
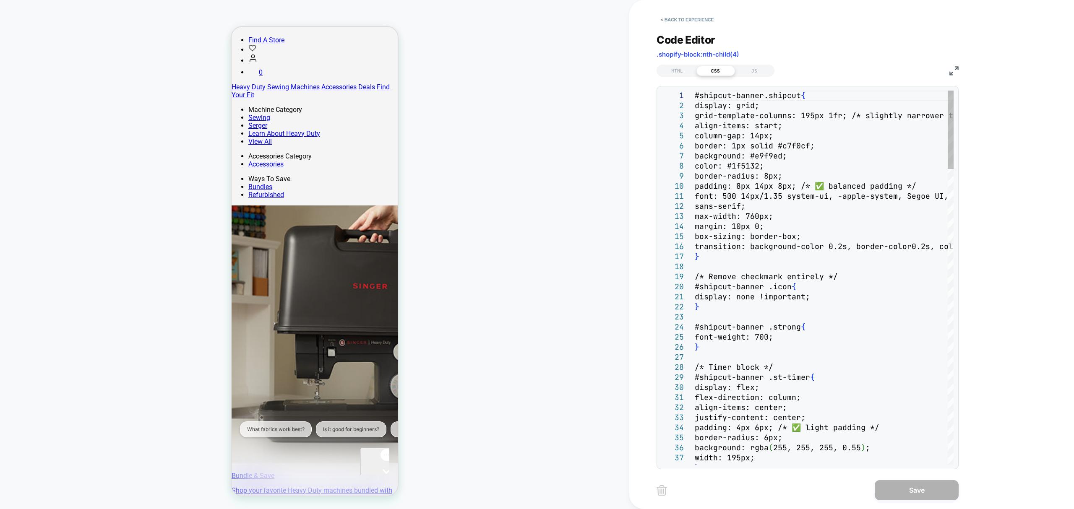
scroll to position [0, 0]
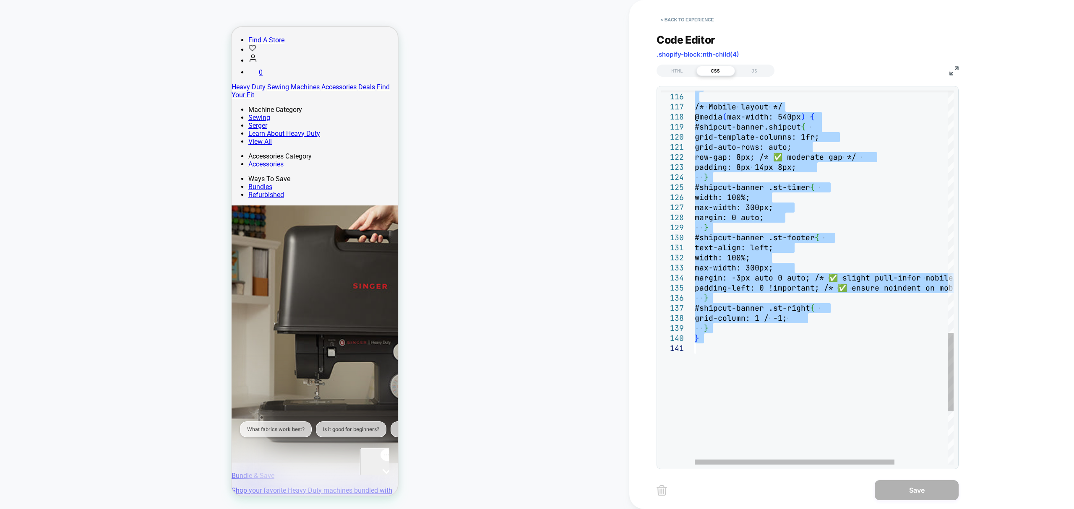
drag, startPoint x: 696, startPoint y: 96, endPoint x: 975, endPoint y: 504, distance: 495.2
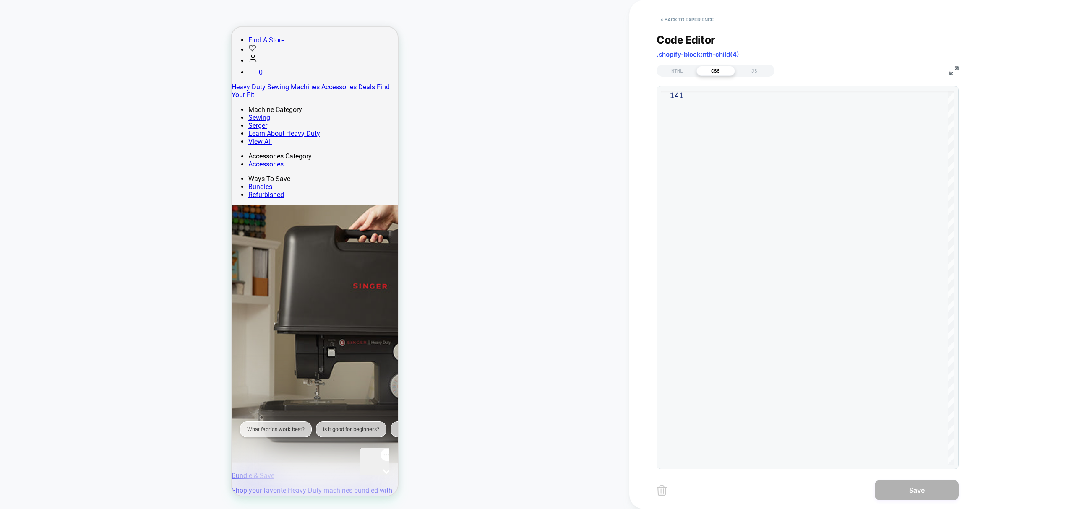
type textarea "*"
drag, startPoint x: 914, startPoint y: 494, endPoint x: 907, endPoint y: 492, distance: 6.4
click at [912, 494] on button "Save" at bounding box center [917, 491] width 84 height 20
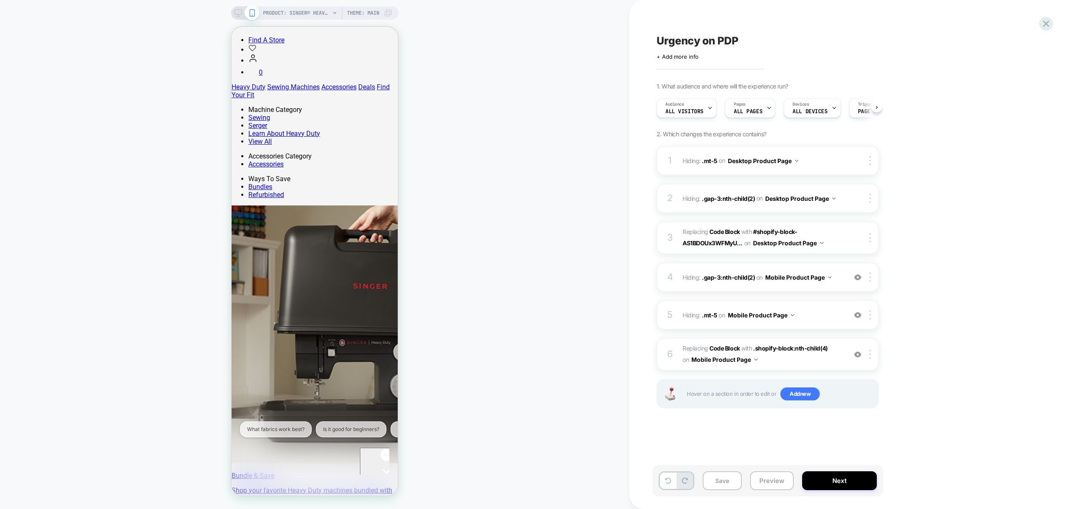
scroll to position [0, 0]
click at [735, 346] on b "Code Block" at bounding box center [725, 348] width 30 height 7
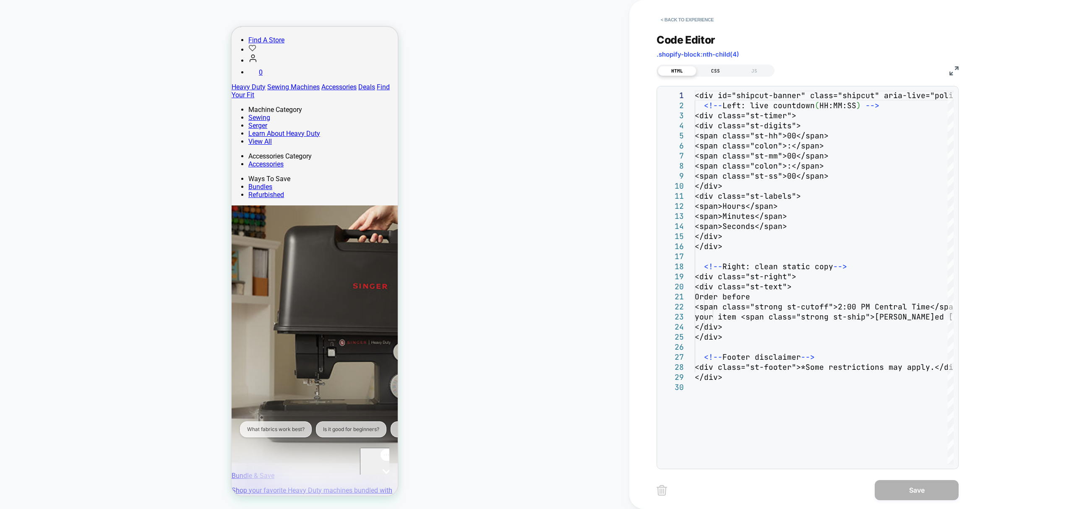
click at [711, 68] on div "CSS" at bounding box center [716, 71] width 39 height 10
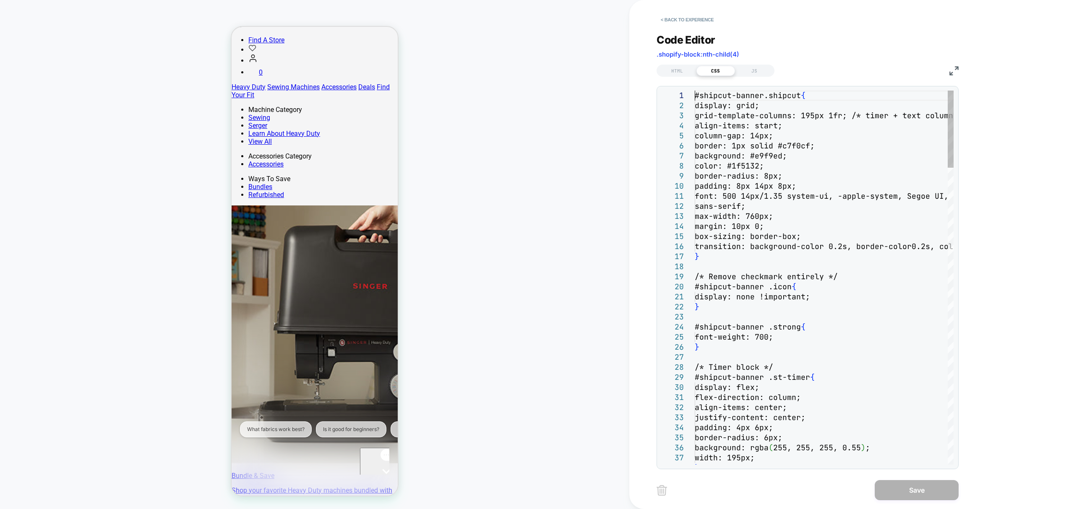
scroll to position [0, 0]
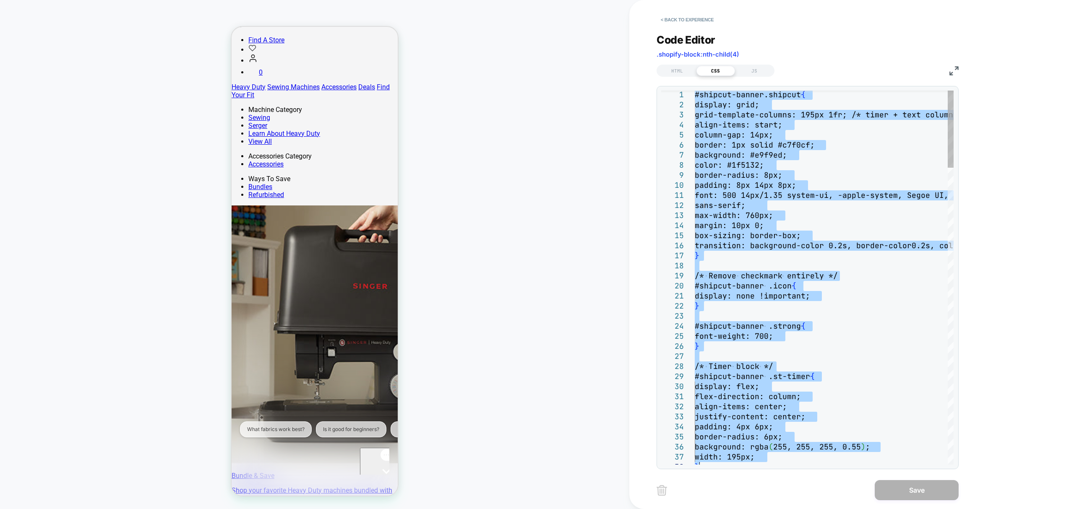
type textarea "**********"
drag, startPoint x: 695, startPoint y: 95, endPoint x: 1019, endPoint y: 536, distance: 547.3
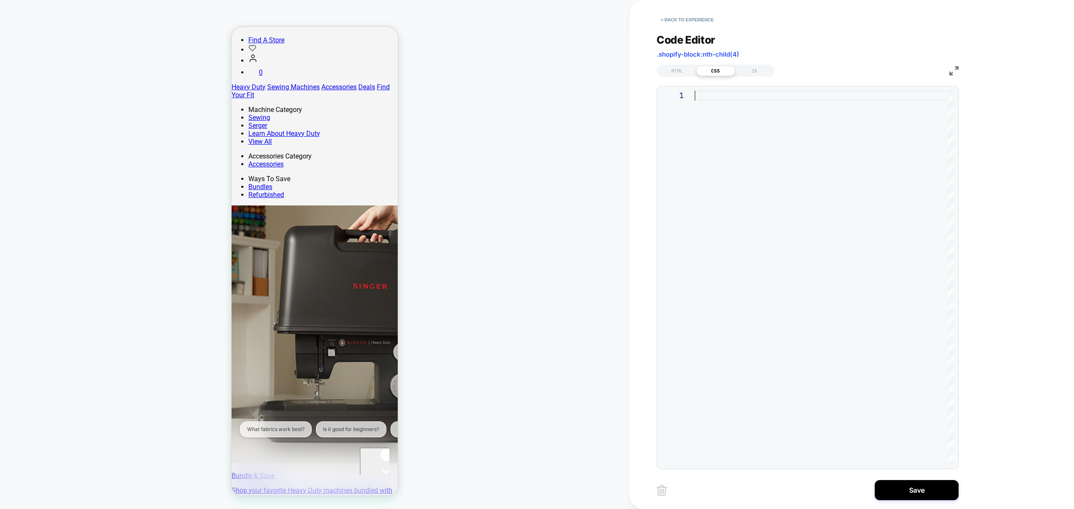
type textarea "**********"
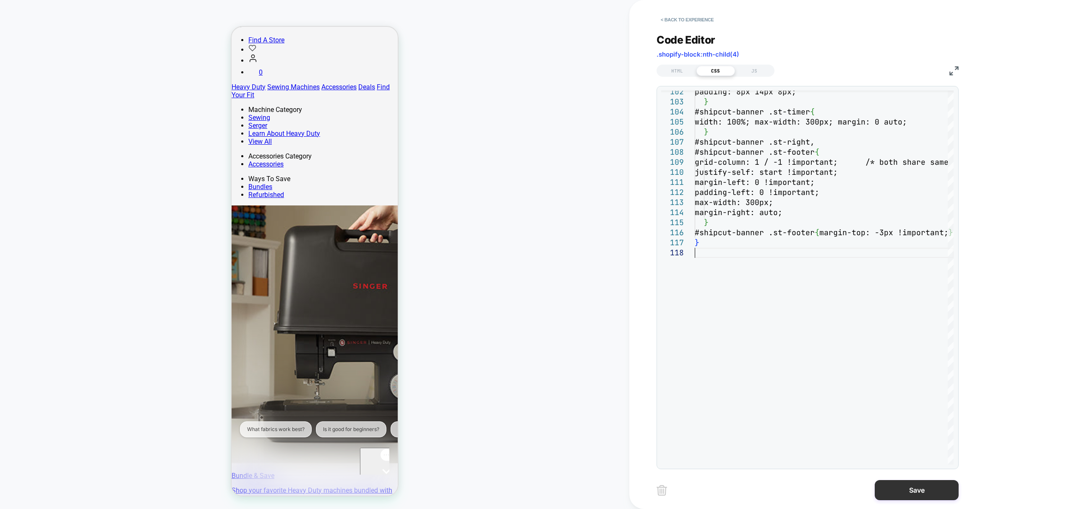
click at [907, 491] on button "Save" at bounding box center [917, 491] width 84 height 20
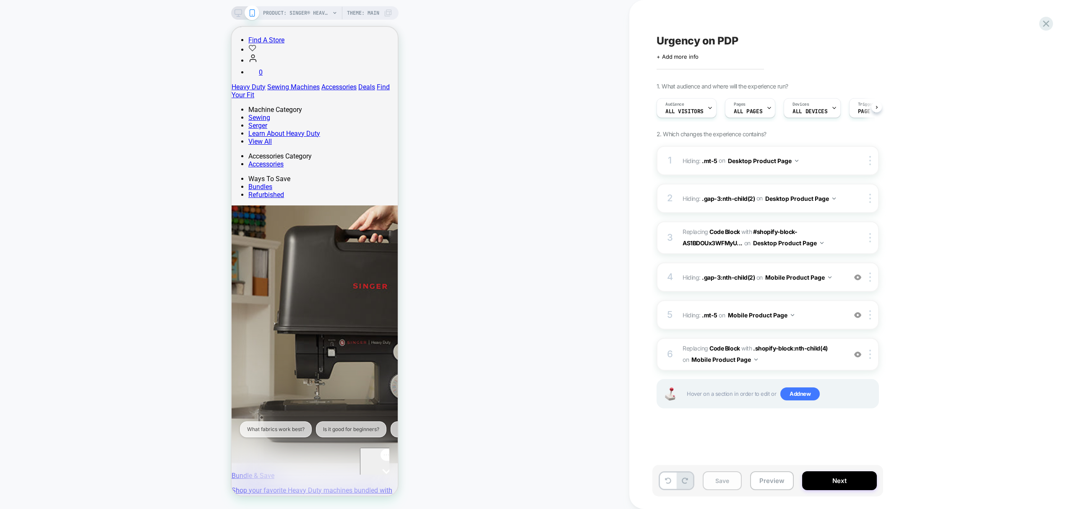
click at [703, 481] on button "Save" at bounding box center [722, 481] width 39 height 19
